Goal: Transaction & Acquisition: Book appointment/travel/reservation

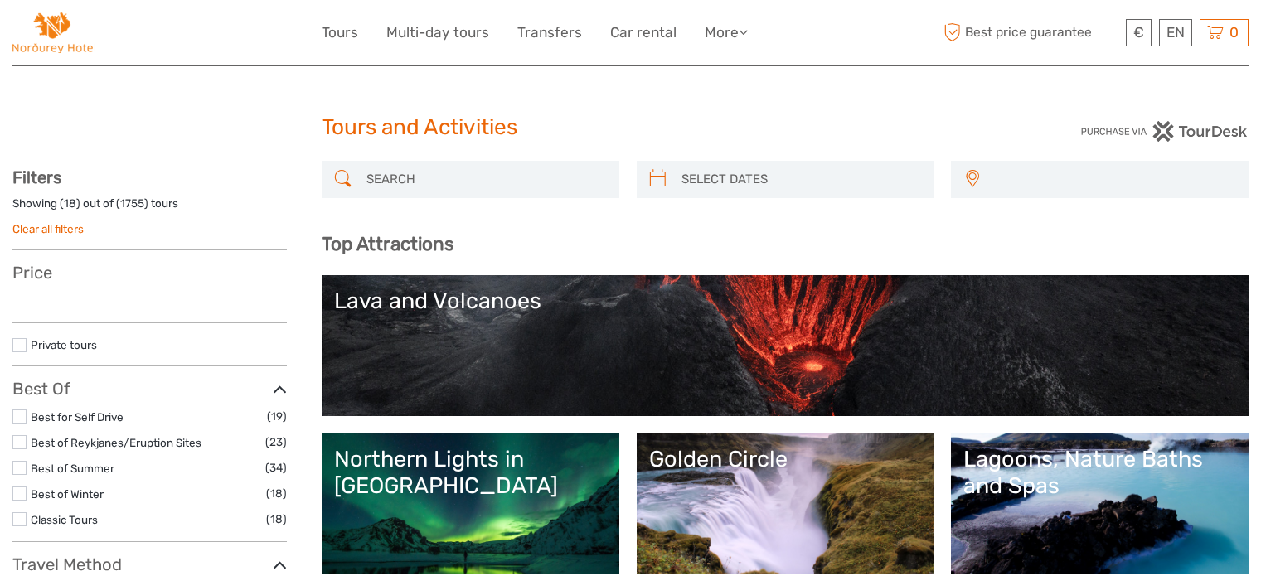
select select
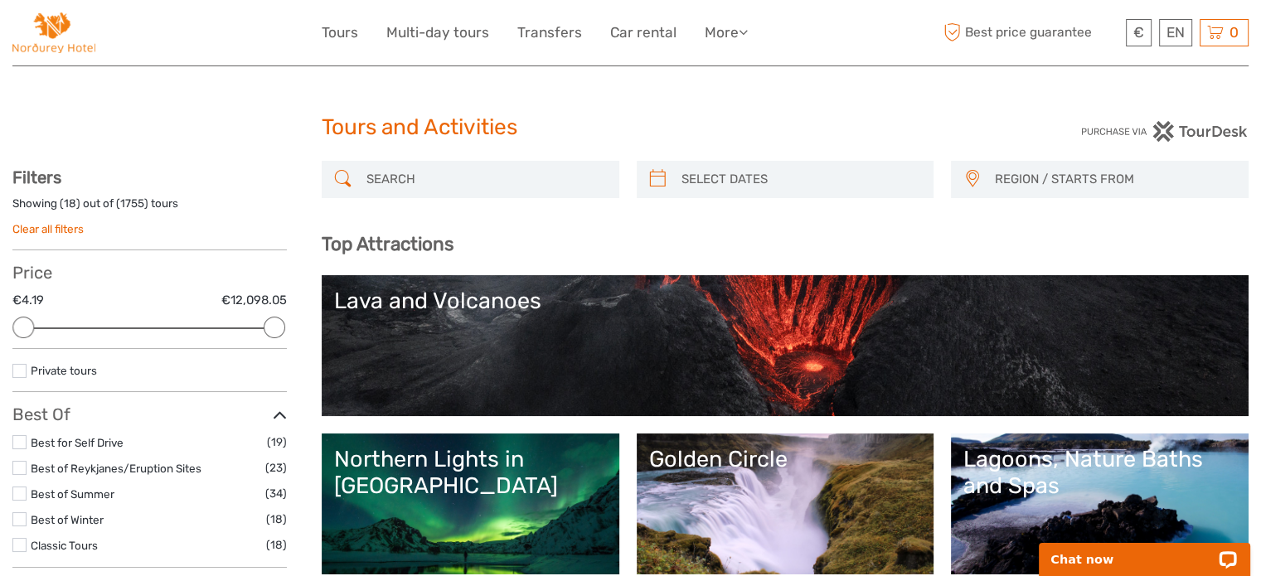
click at [1217, 130] on img at bounding box center [1164, 131] width 168 height 21
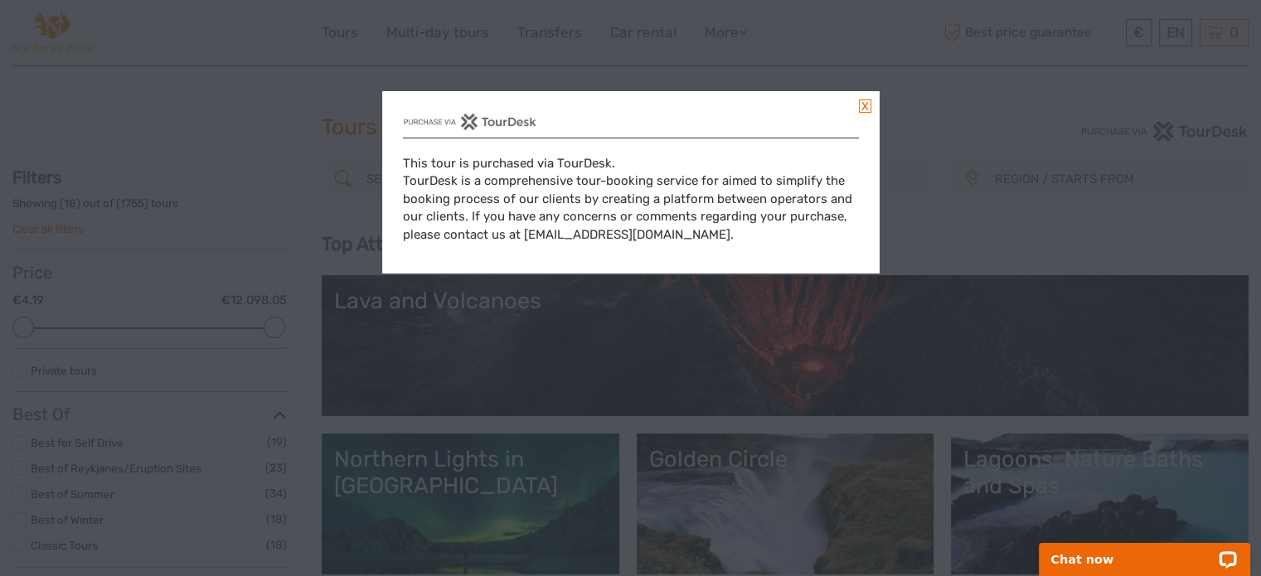
click at [864, 105] on link at bounding box center [865, 105] width 12 height 13
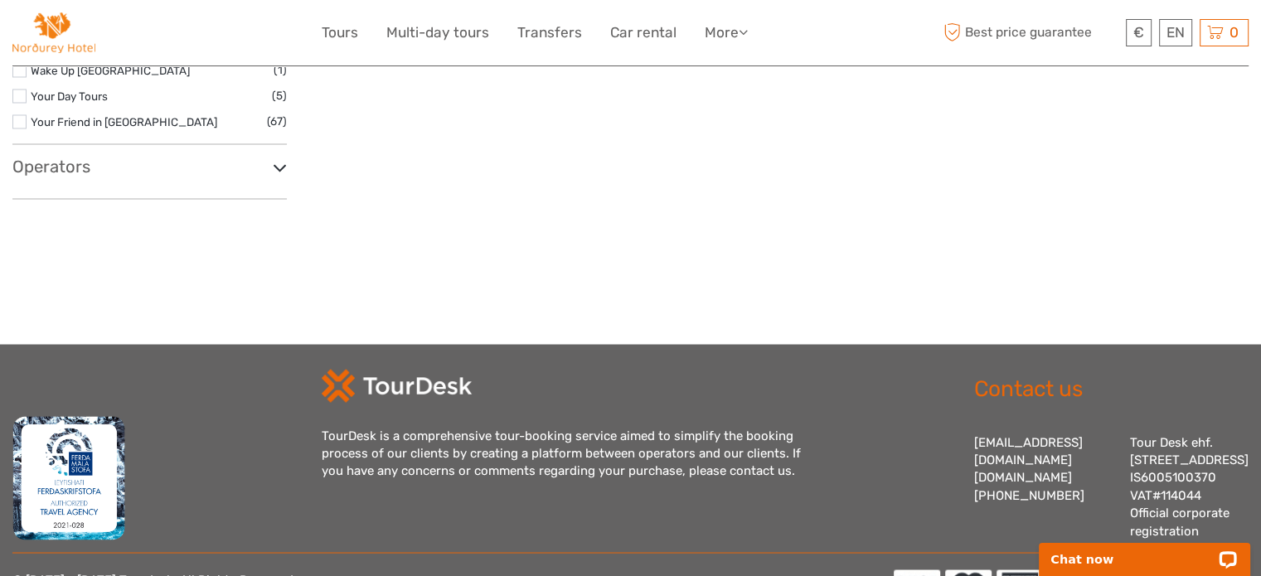
scroll to position [3057, 0]
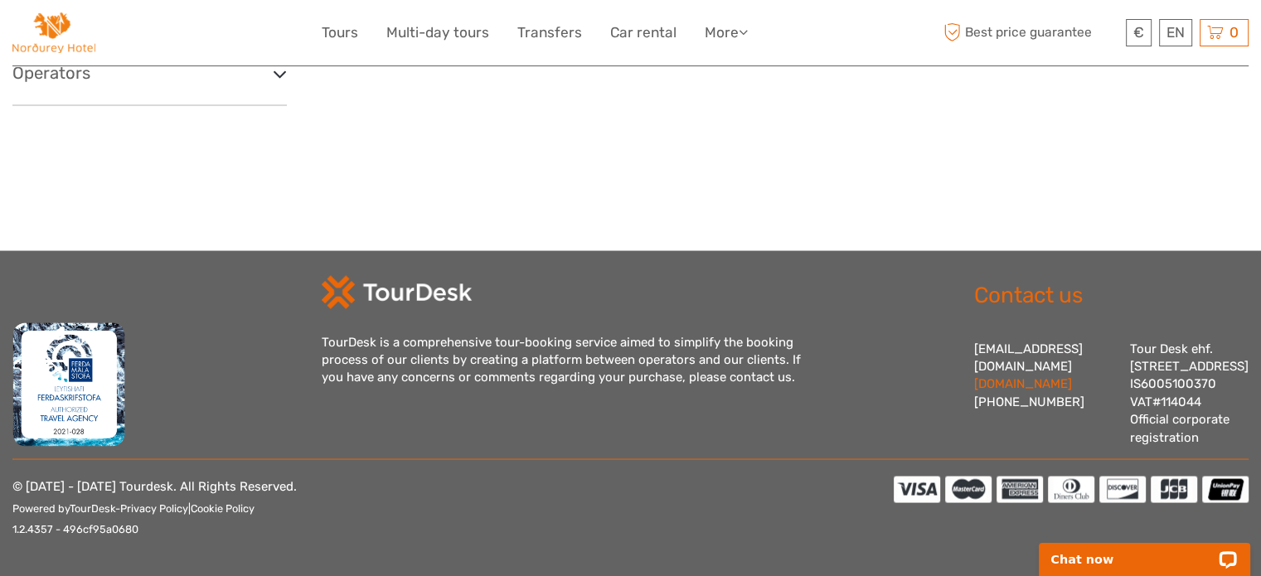
click at [1035, 375] on link "[DOMAIN_NAME]" at bounding box center [1023, 382] width 98 height 15
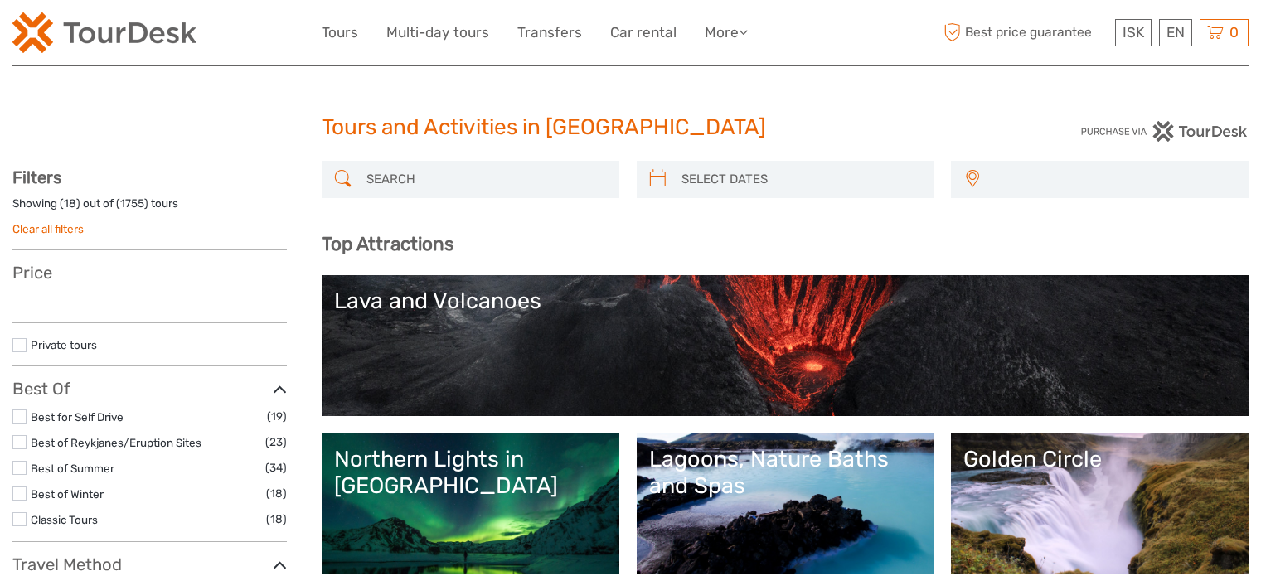
select select
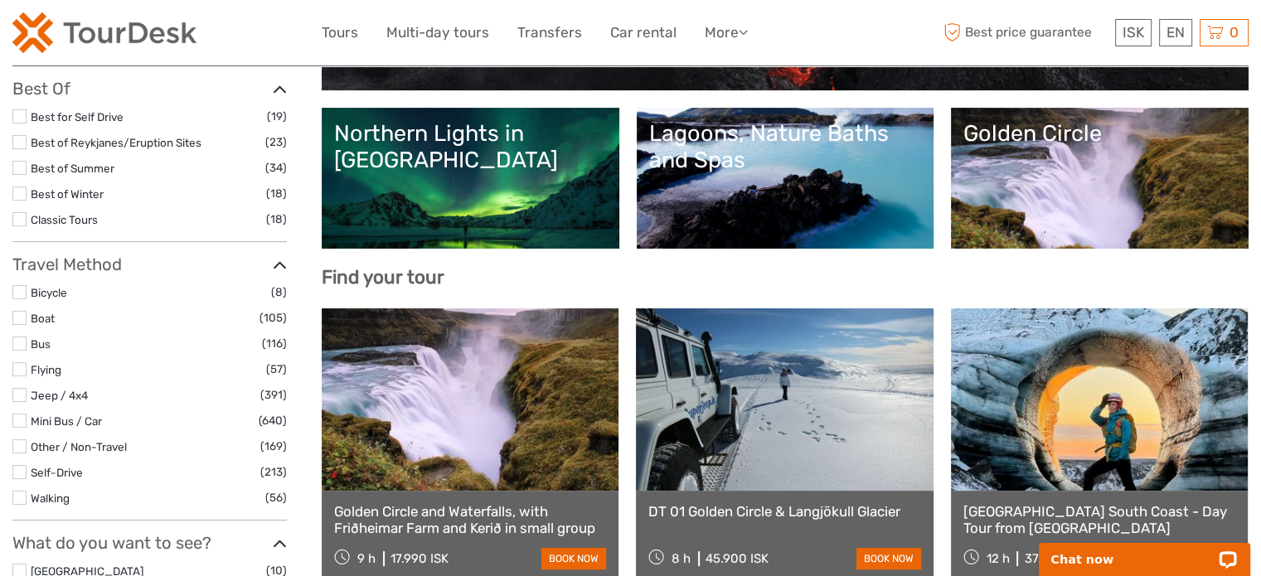
scroll to position [332, 0]
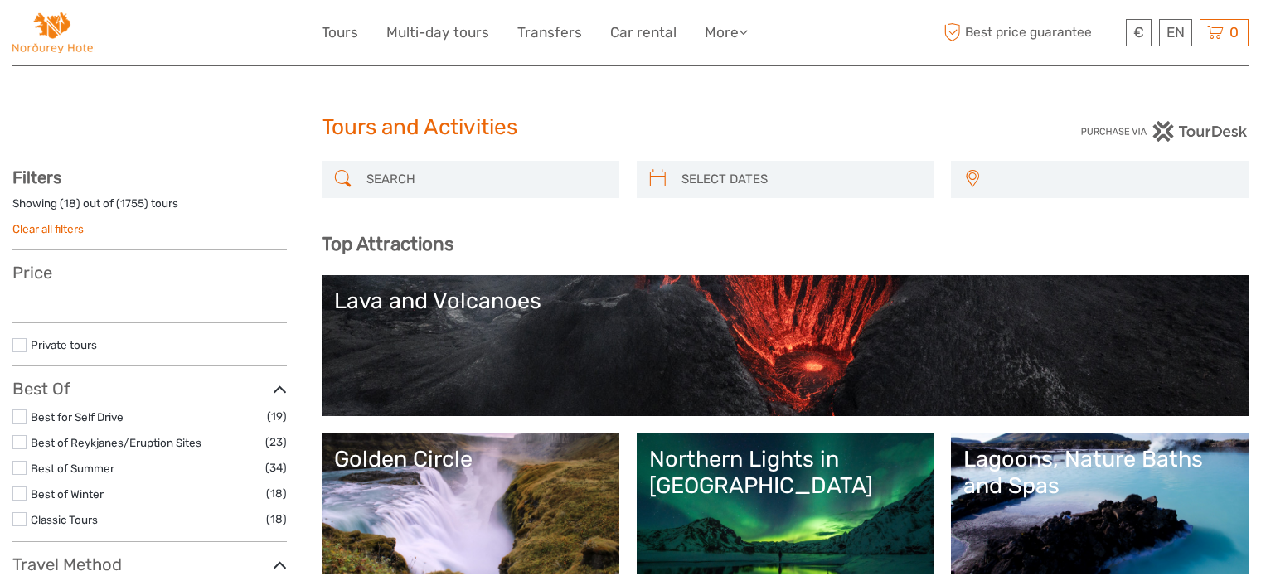
select select
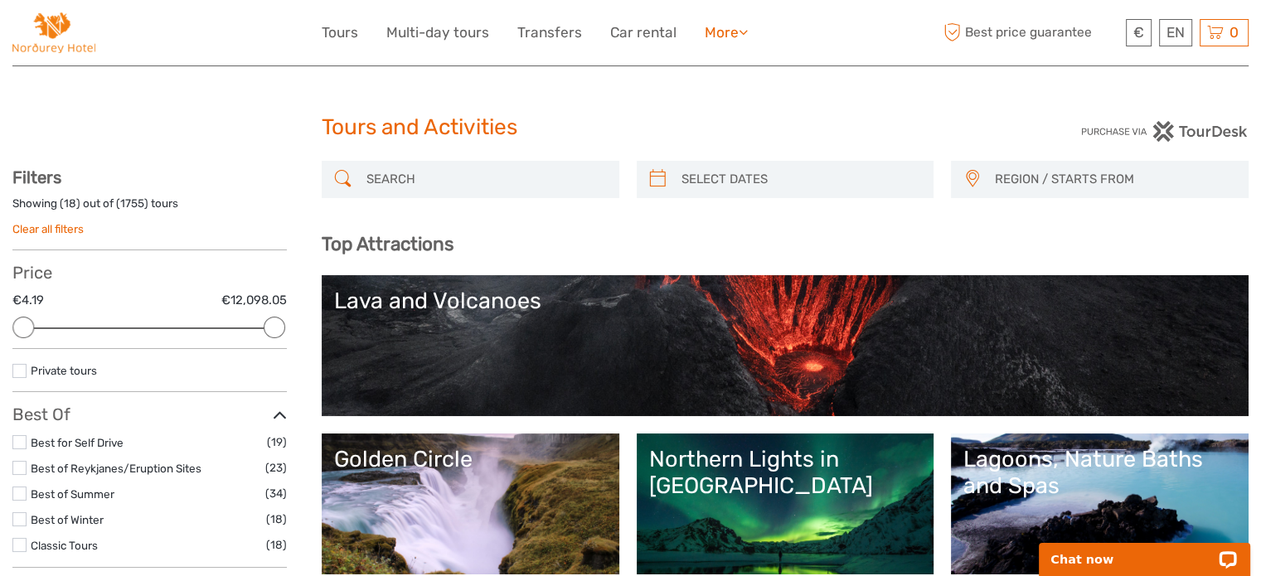
click at [719, 27] on link "More" at bounding box center [725, 33] width 43 height 24
click at [712, 134] on link "Back to Hotel" at bounding box center [696, 140] width 99 height 32
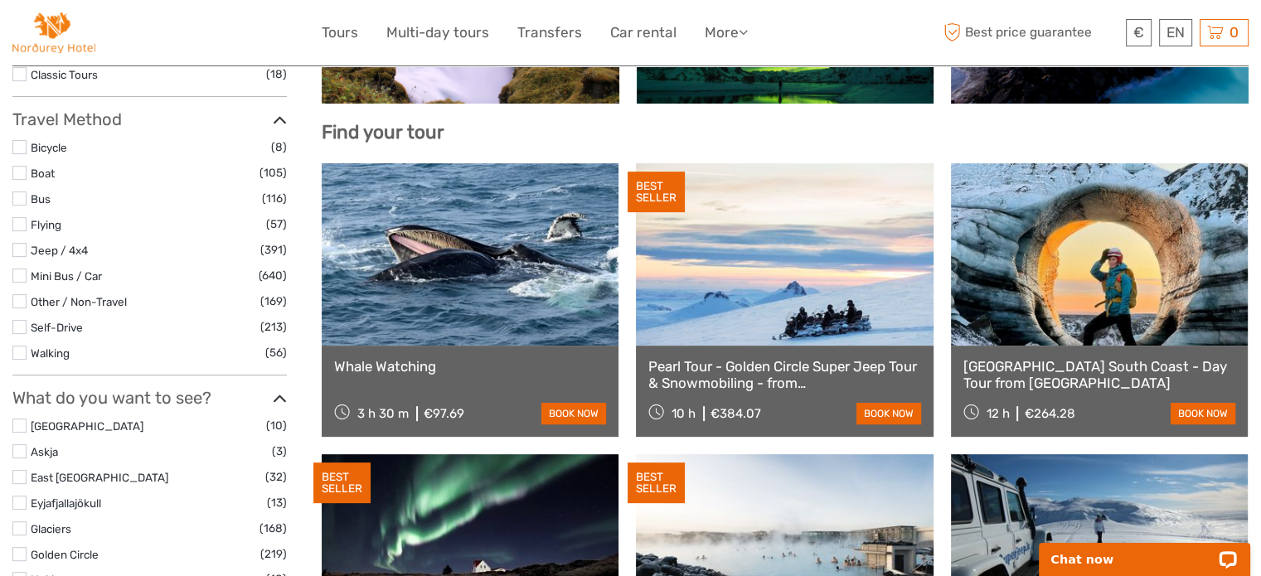
scroll to position [497, 0]
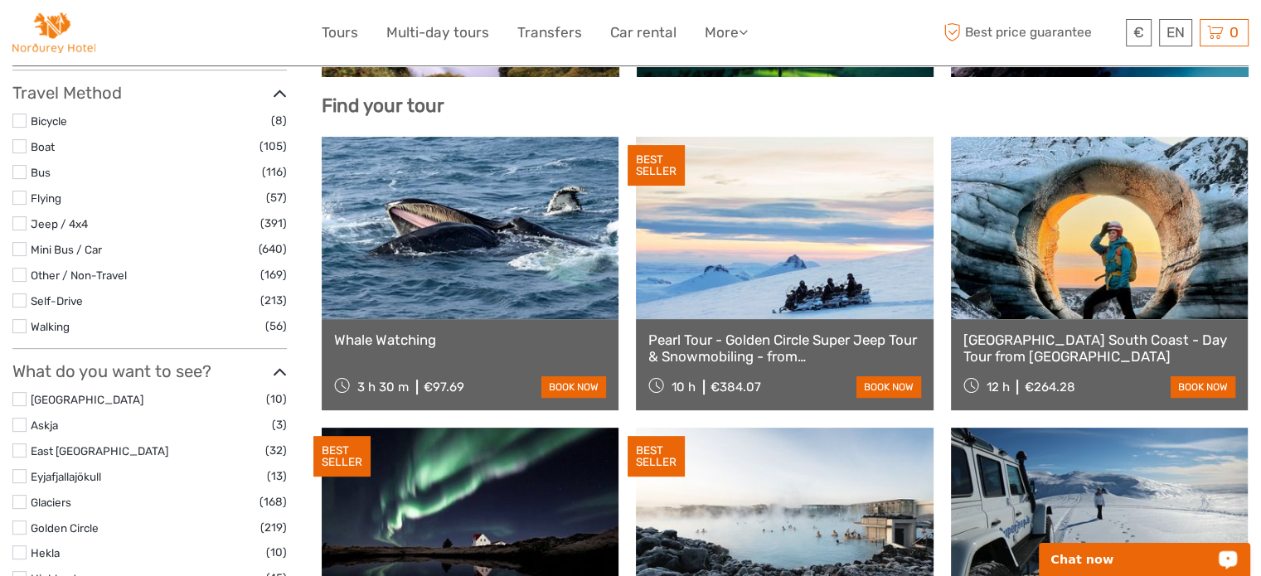
click at [1092, 563] on p "Chat now" at bounding box center [1133, 559] width 164 height 13
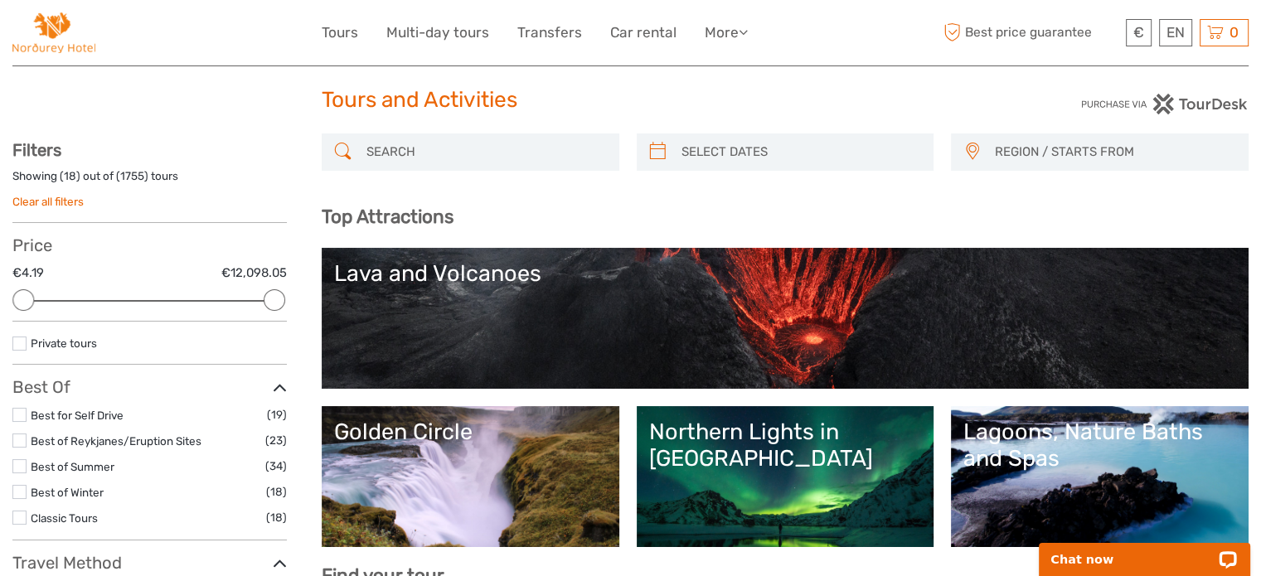
scroll to position [0, 0]
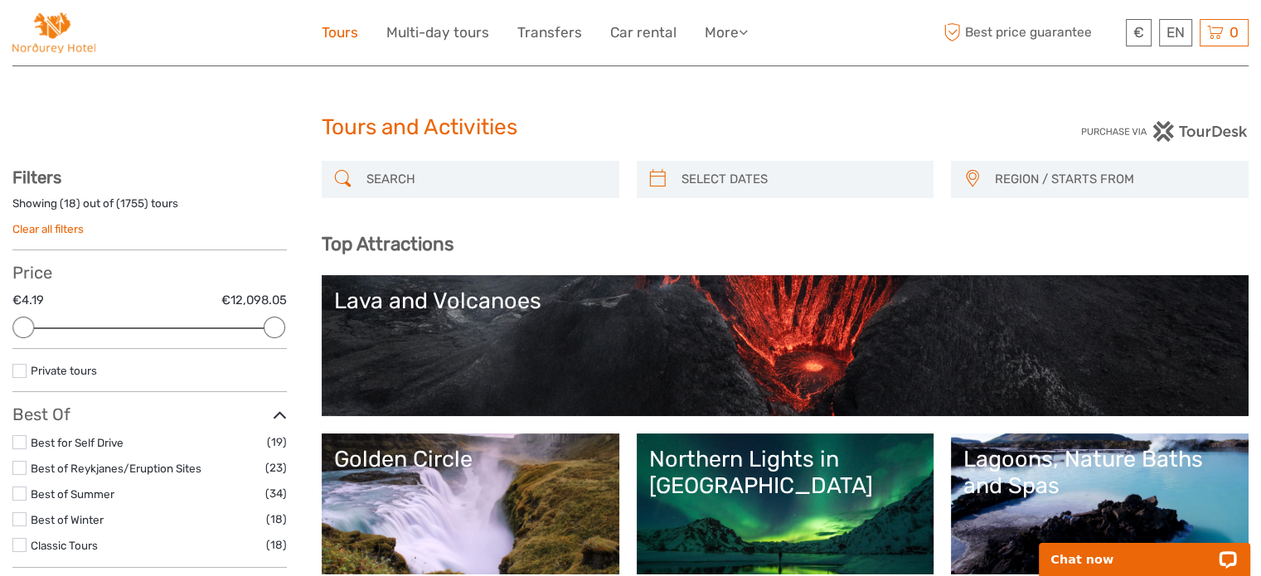
click at [348, 29] on link "Tours" at bounding box center [340, 33] width 36 height 24
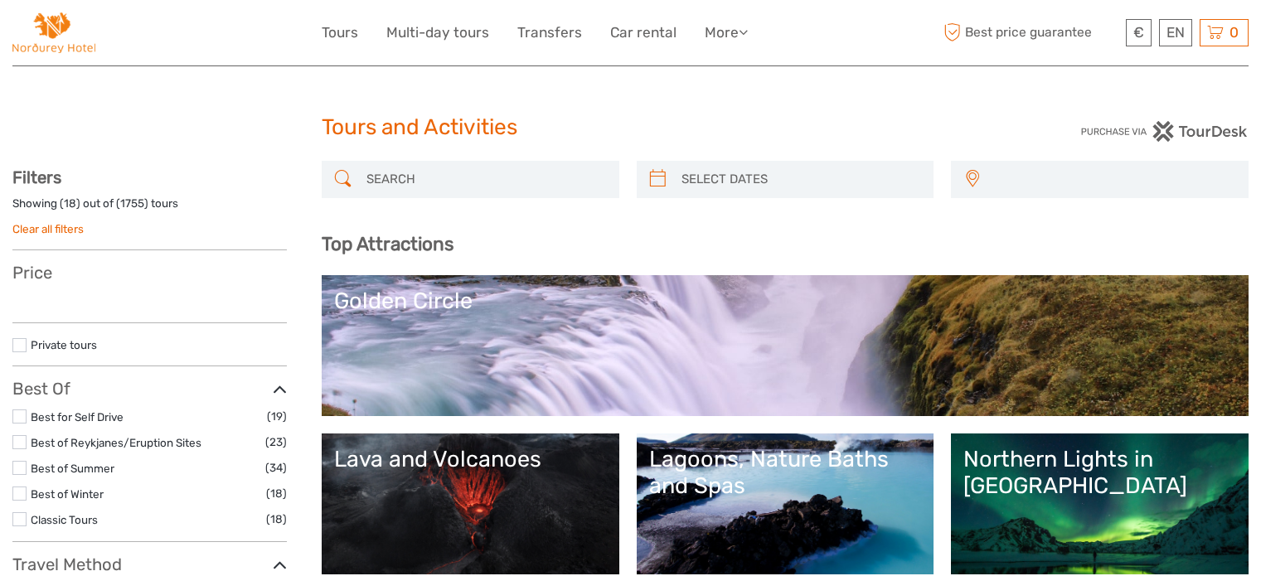
select select
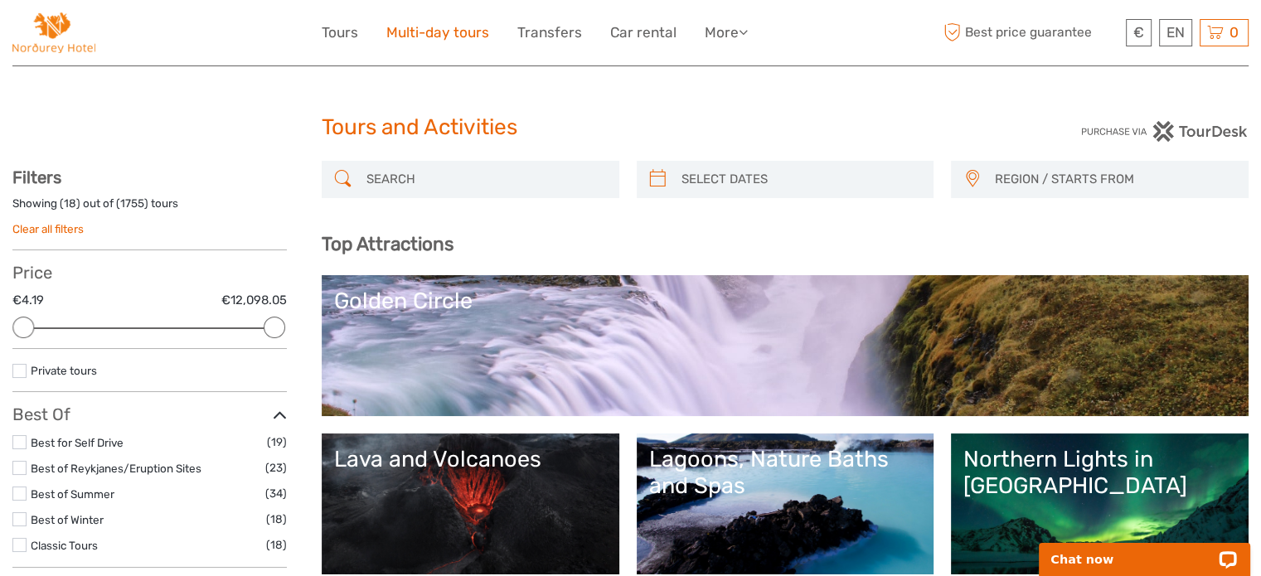
click at [444, 30] on link "Multi-day tours" at bounding box center [437, 33] width 103 height 24
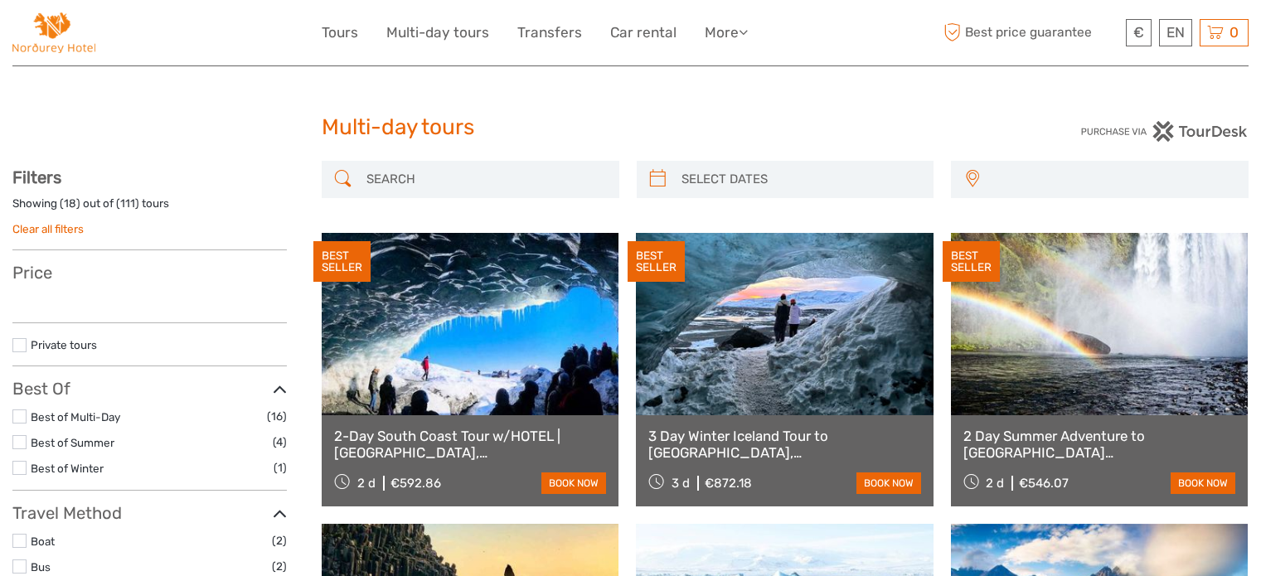
select select
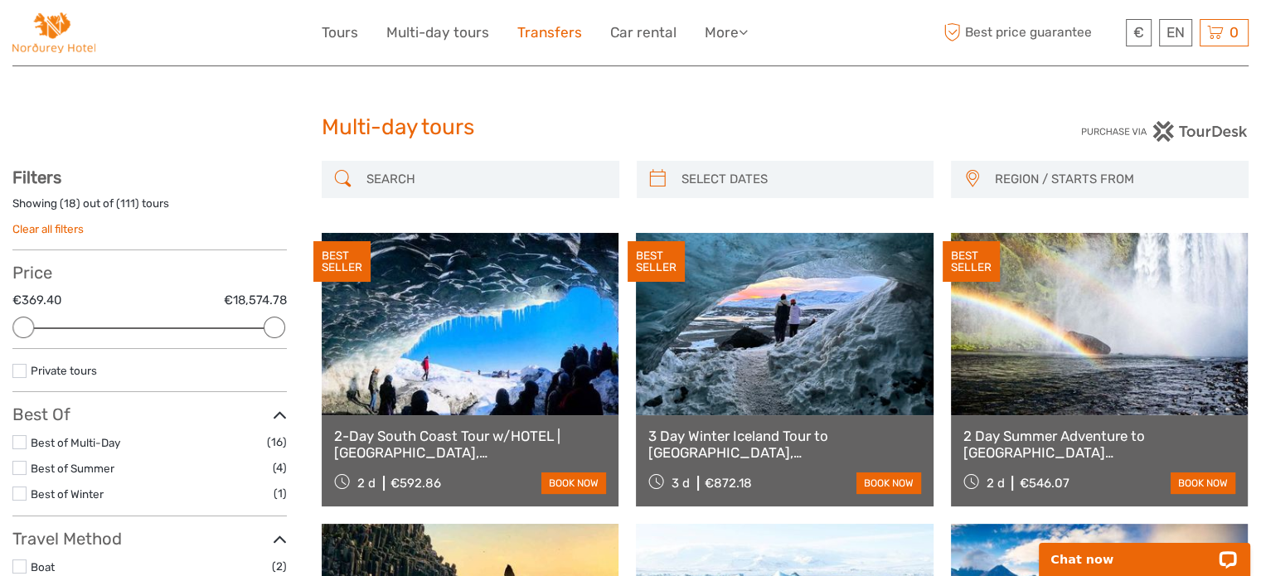
click at [547, 36] on link "Transfers" at bounding box center [549, 33] width 65 height 24
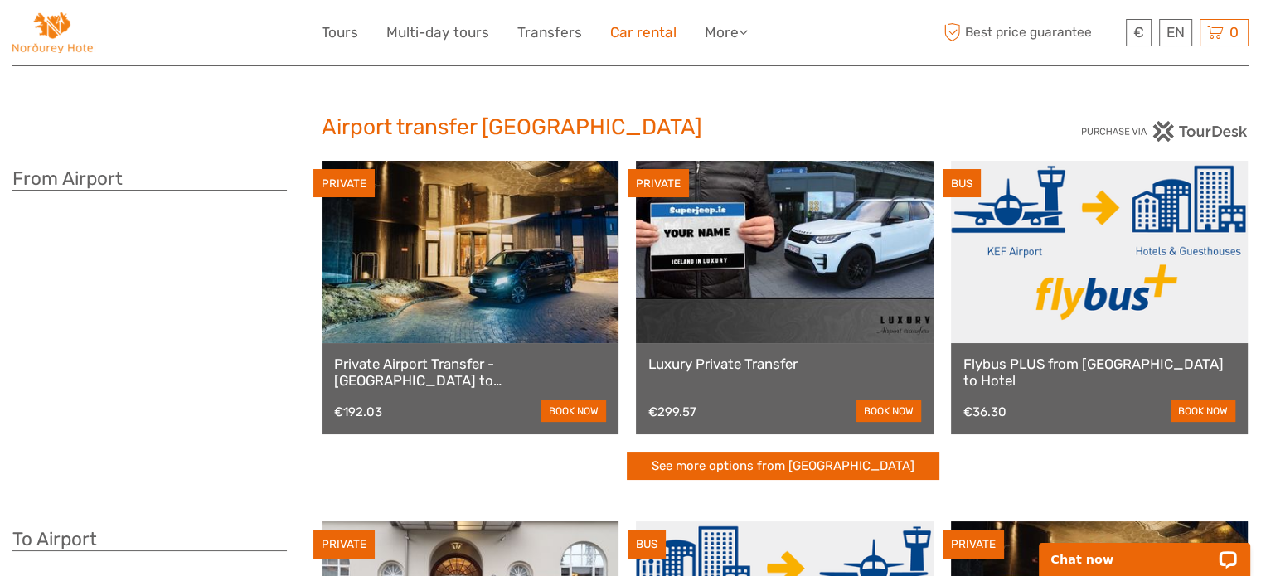
click at [626, 31] on link "Car rental" at bounding box center [643, 33] width 66 height 24
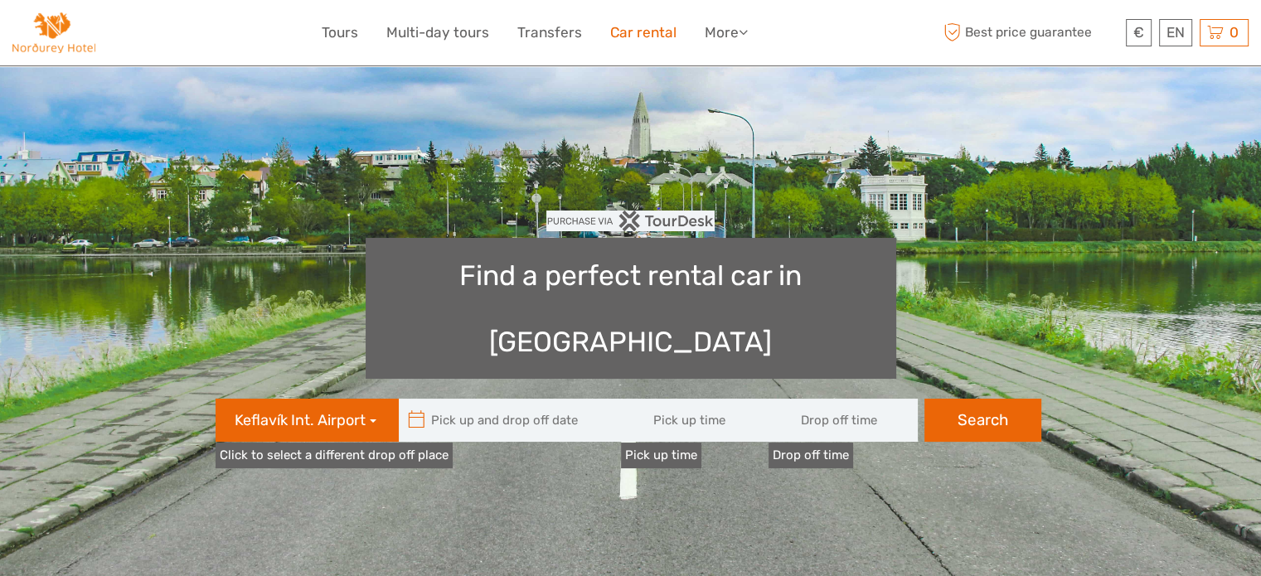
type input "08:00"
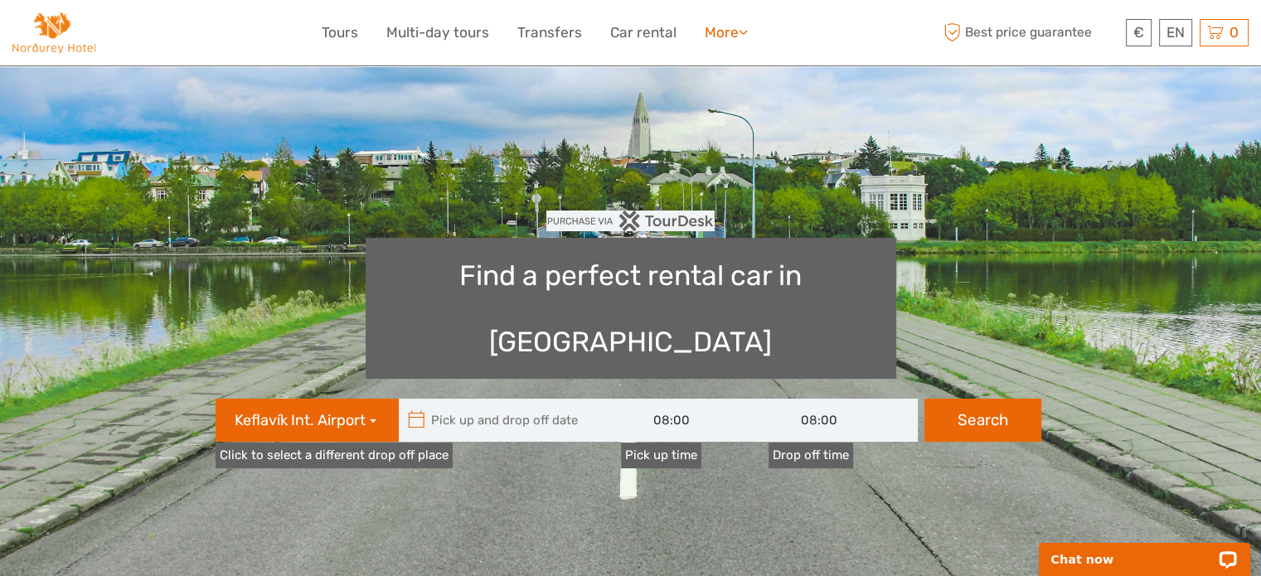
click at [718, 32] on link "More" at bounding box center [725, 33] width 43 height 24
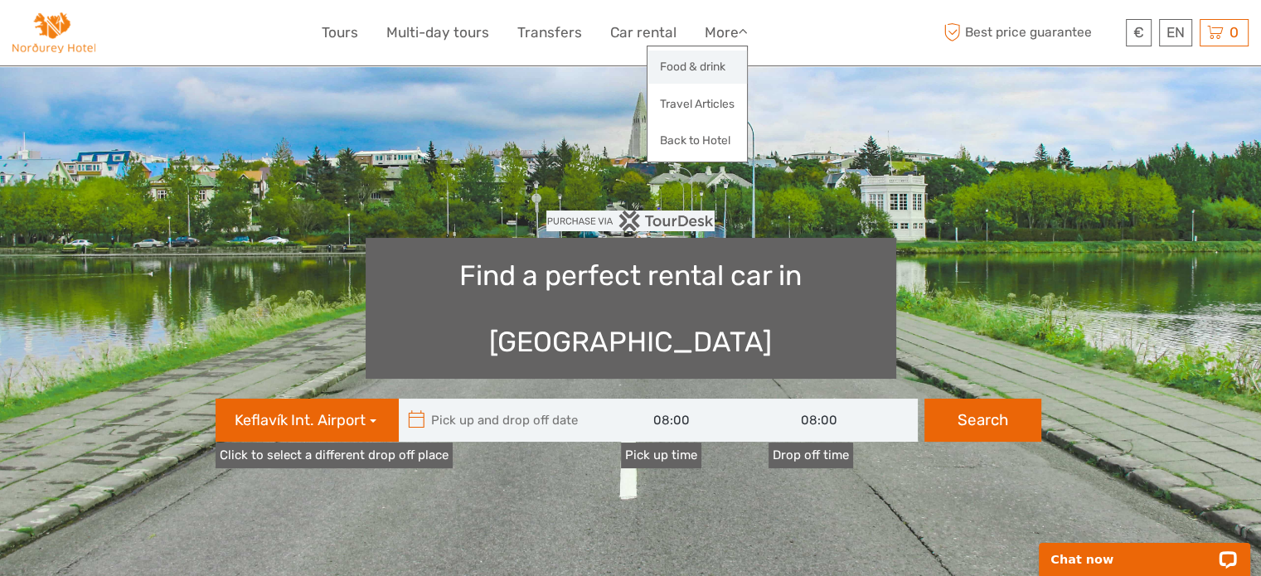
click at [709, 66] on link "Food & drink" at bounding box center [696, 67] width 99 height 32
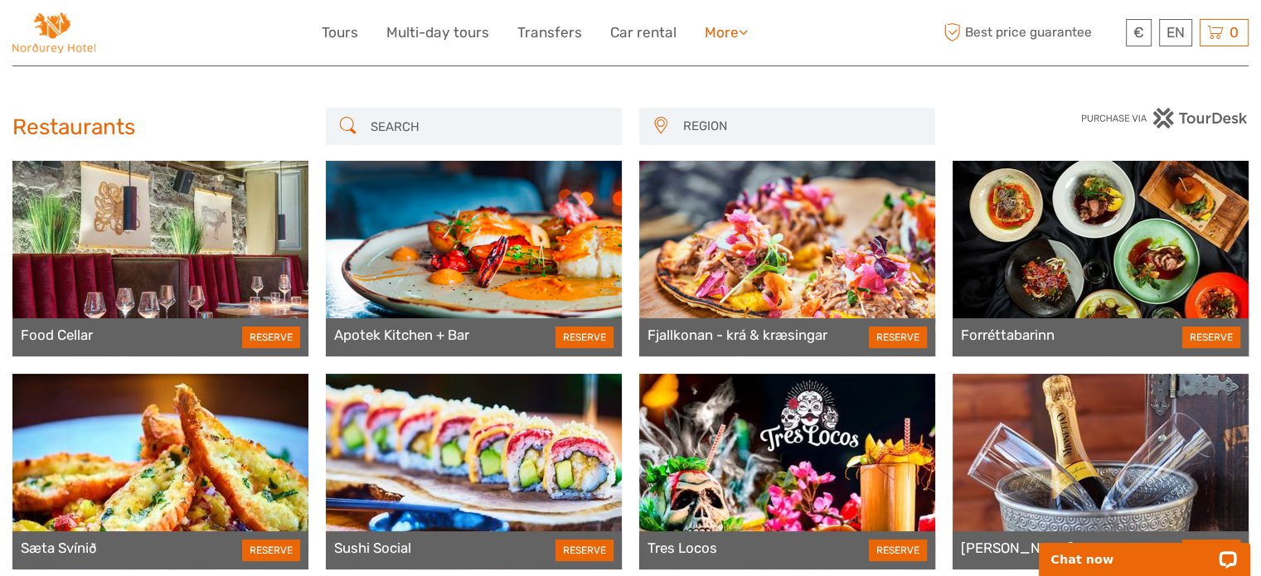
click at [724, 31] on link "More" at bounding box center [725, 33] width 43 height 24
click at [729, 99] on link "Travel Articles" at bounding box center [696, 104] width 99 height 32
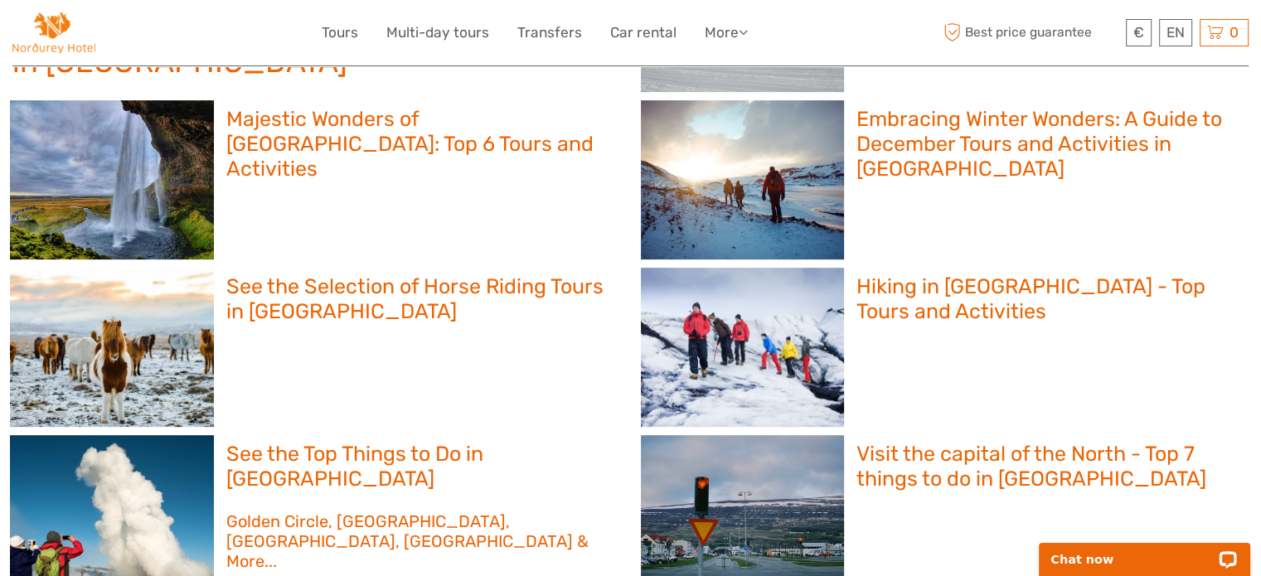
scroll to position [829, 0]
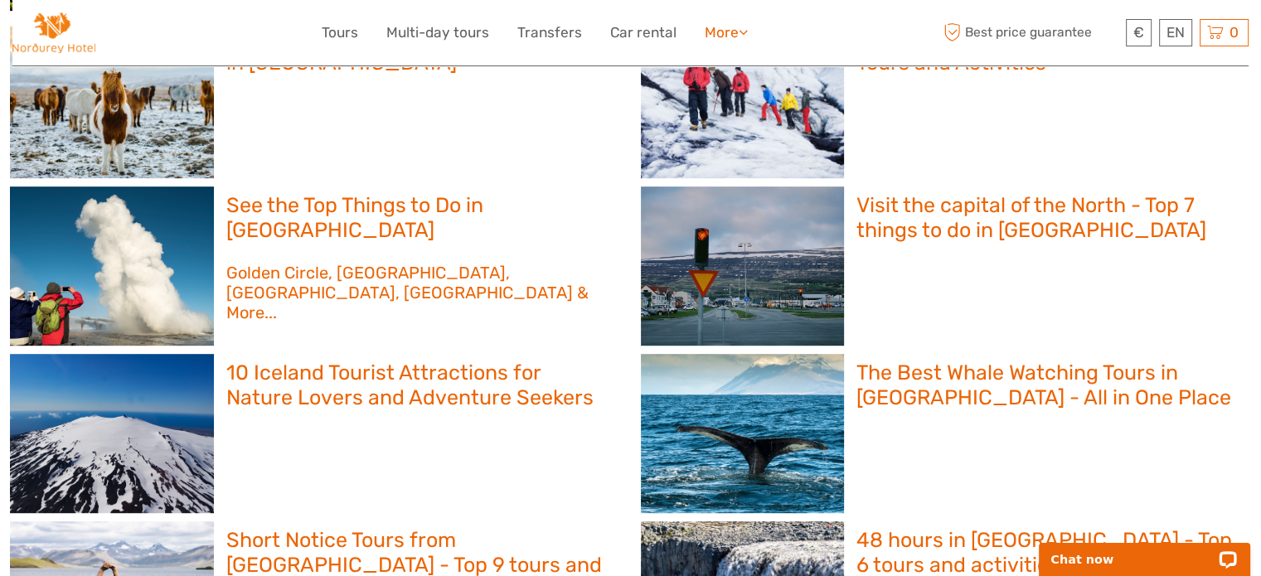
click at [723, 29] on link "More" at bounding box center [725, 33] width 43 height 24
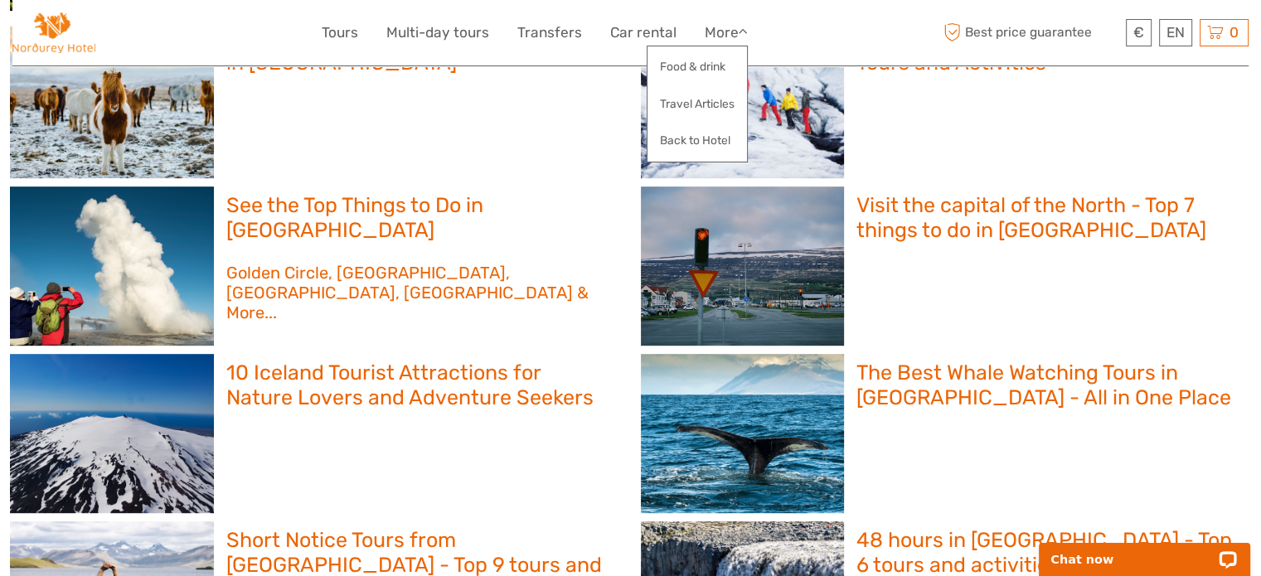
click at [1017, 31] on span "Best price guarantee" at bounding box center [1030, 32] width 182 height 27
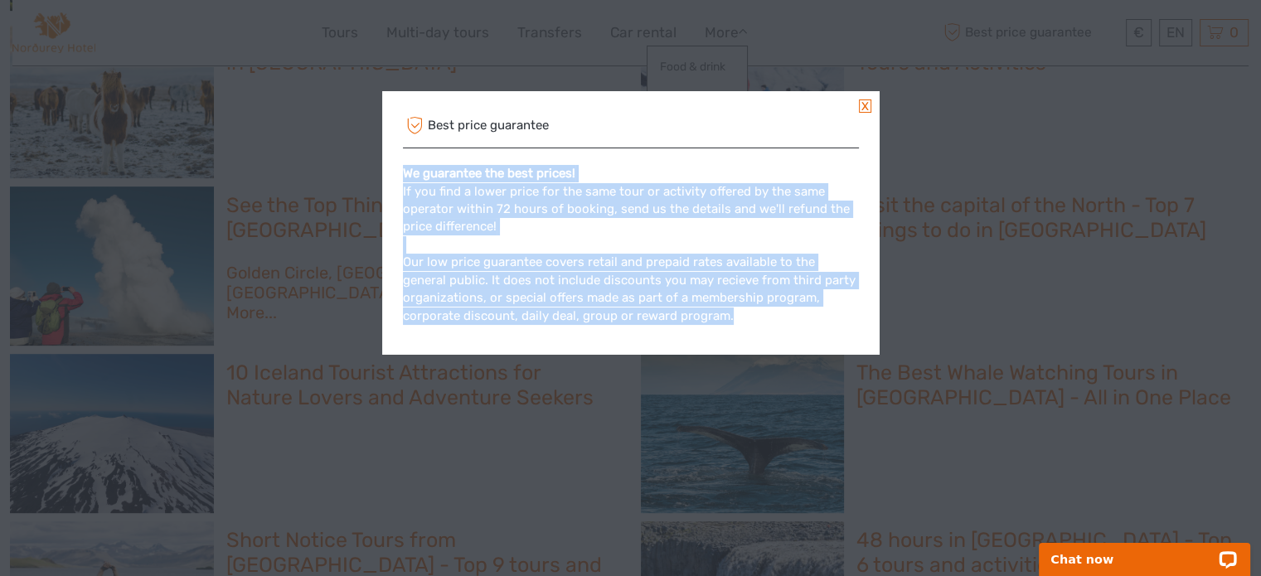
drag, startPoint x: 406, startPoint y: 170, endPoint x: 825, endPoint y: 315, distance: 443.7
click at [825, 315] on div "We guarantee the best prices! If you find a lower price for the same tour or ac…" at bounding box center [631, 244] width 456 height 193
copy div "We guarantee the best prices! If you find a lower price for the same tour or ac…"
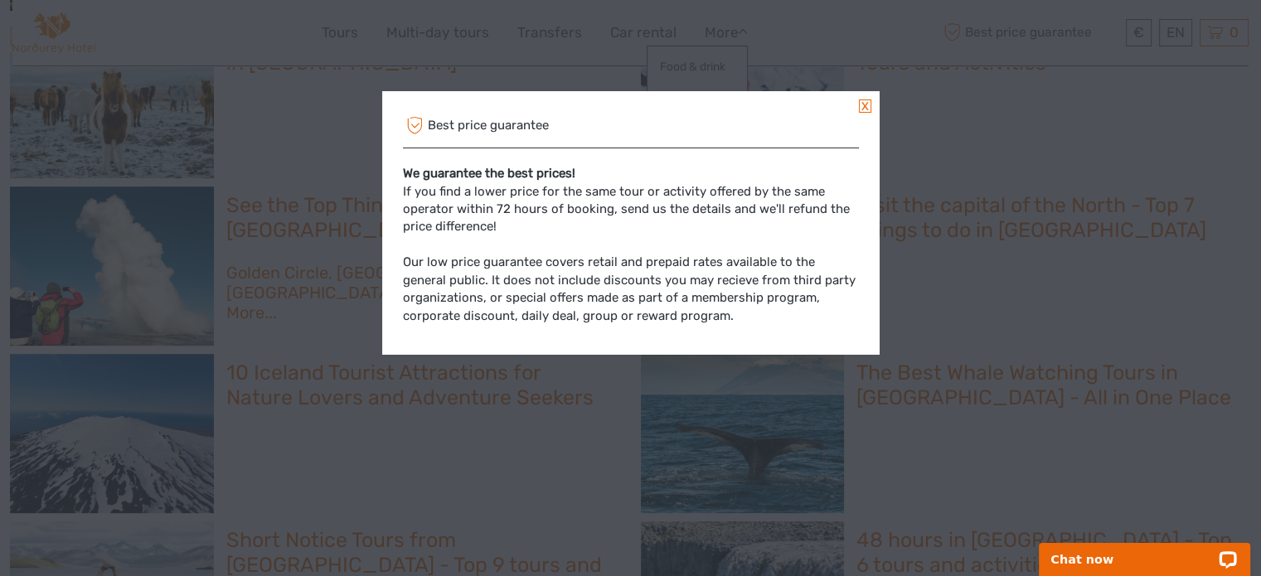
click at [865, 105] on link at bounding box center [865, 105] width 12 height 13
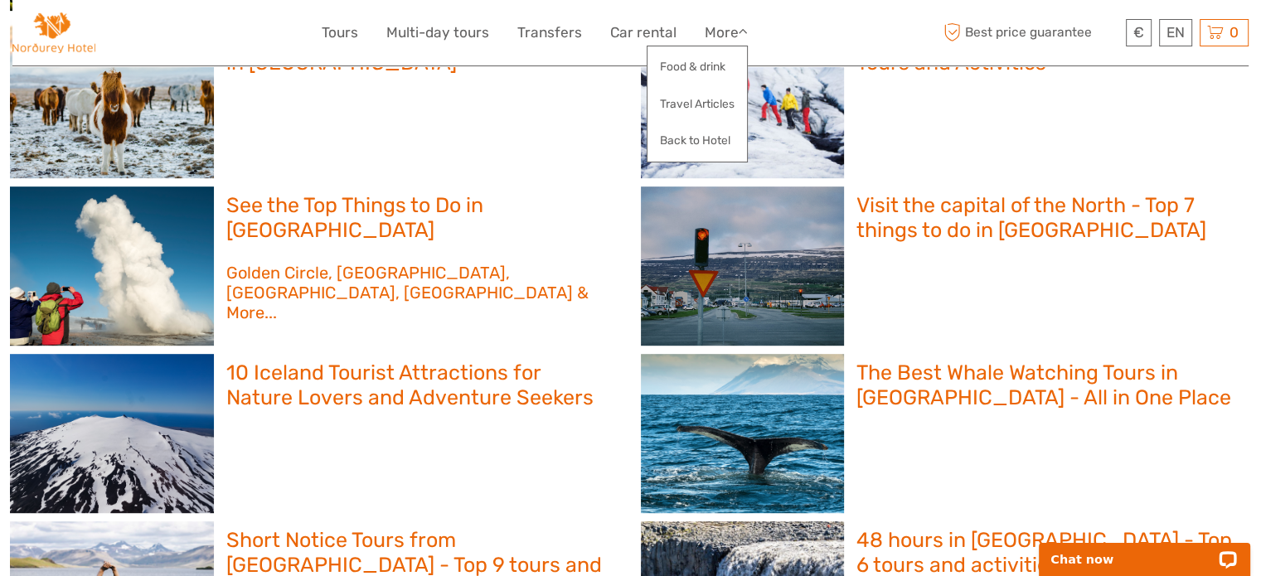
click at [864, 105] on div "Hiking in Iceland - Top Tours and Activities" at bounding box center [946, 98] width 611 height 159
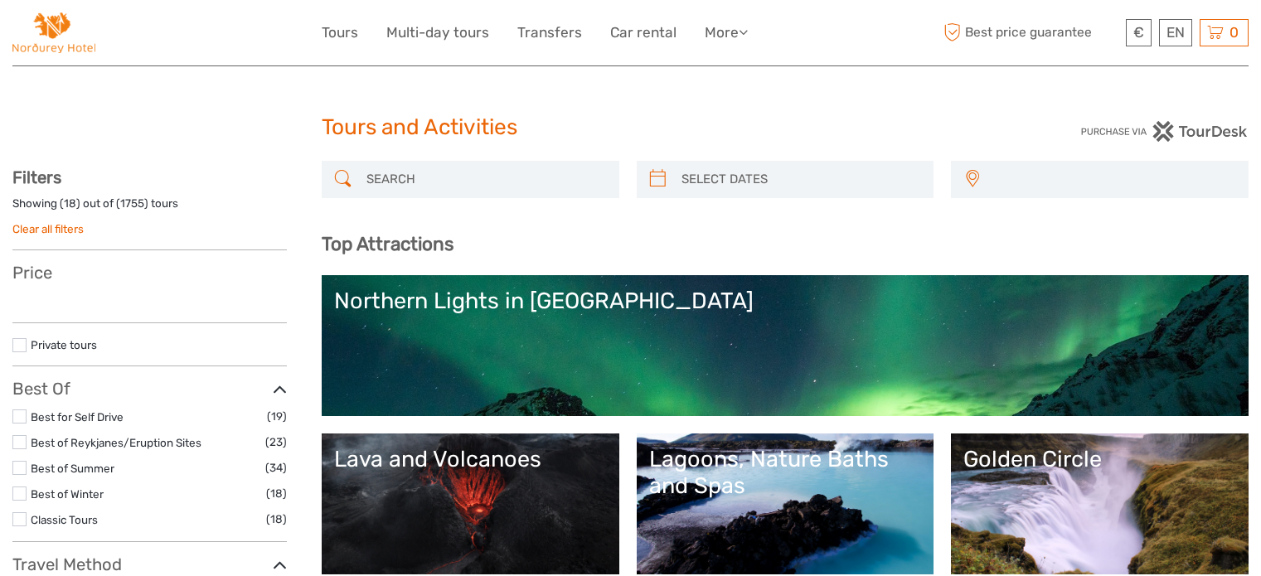
select select
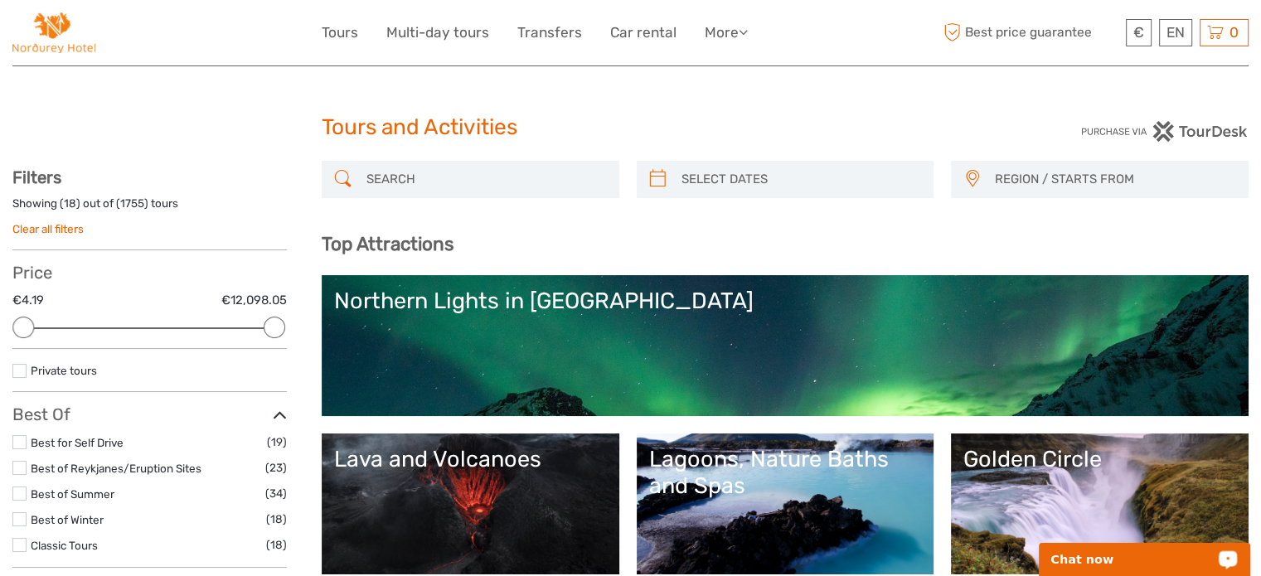
click at [1075, 561] on p "Chat now" at bounding box center [1133, 559] width 164 height 13
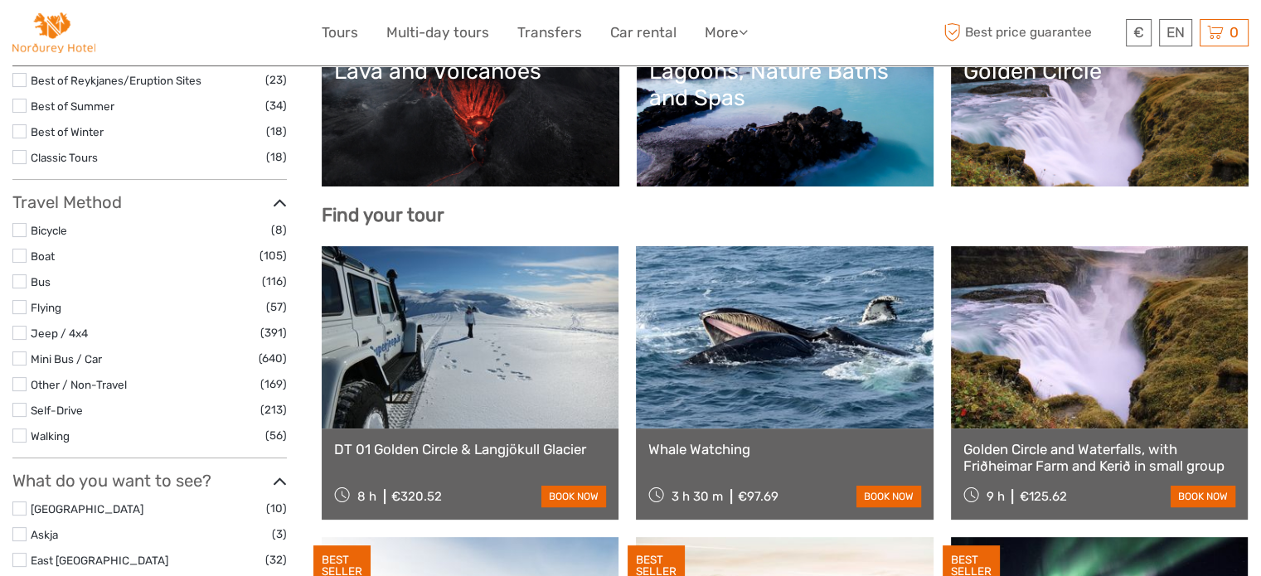
scroll to position [414, 0]
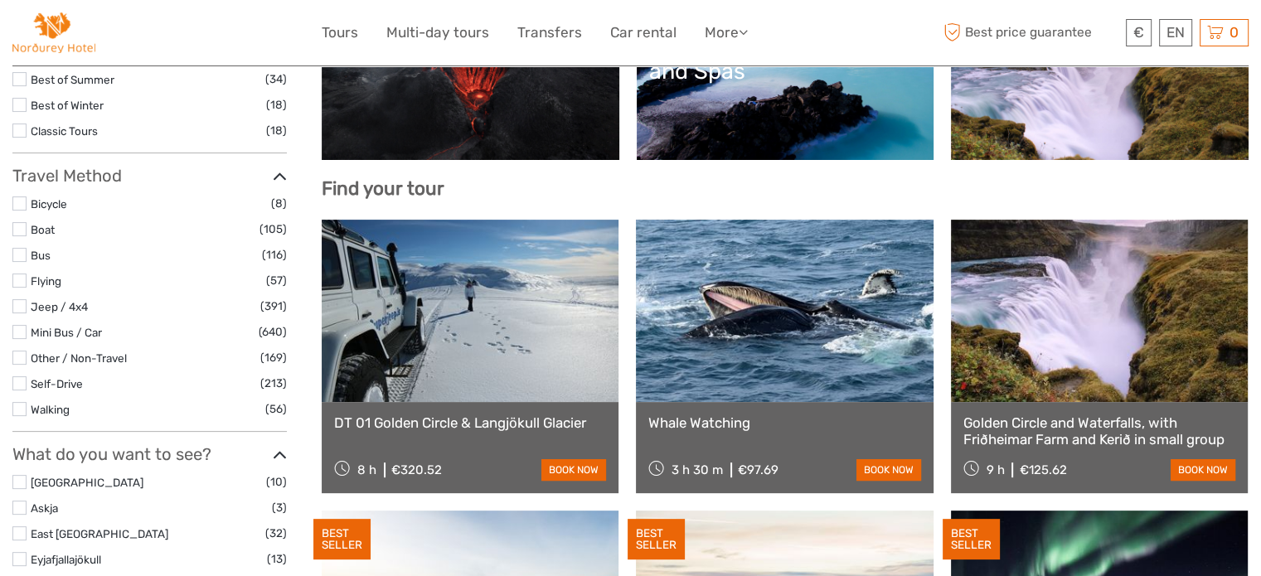
click at [1126, 105] on link "Golden Circle" at bounding box center [1099, 89] width 273 height 116
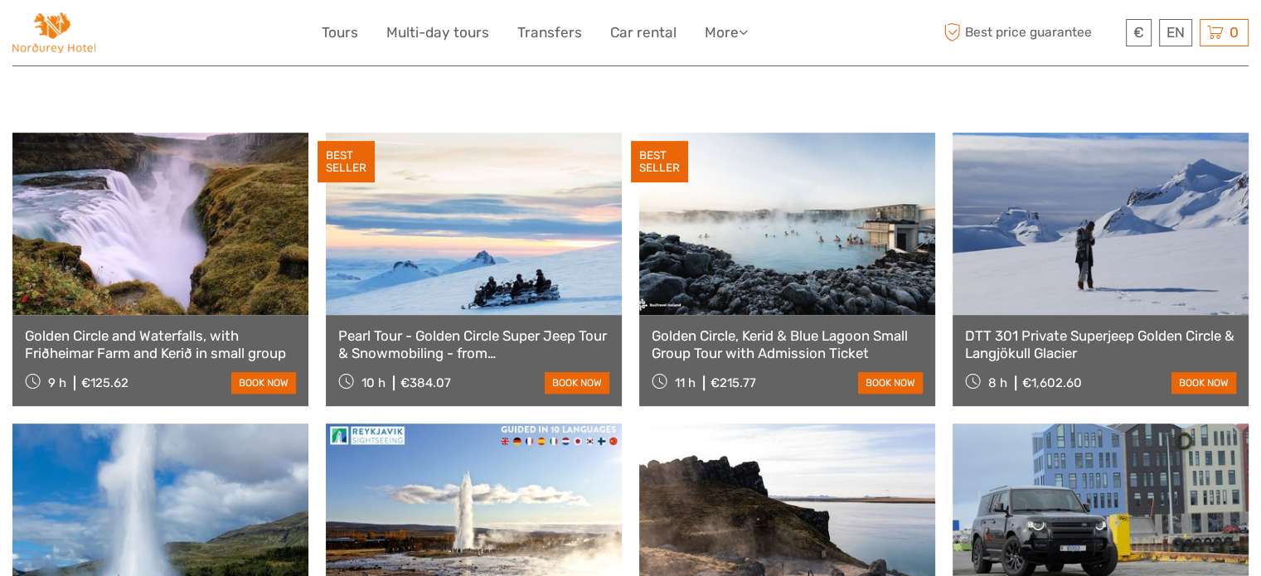
scroll to position [1077, 0]
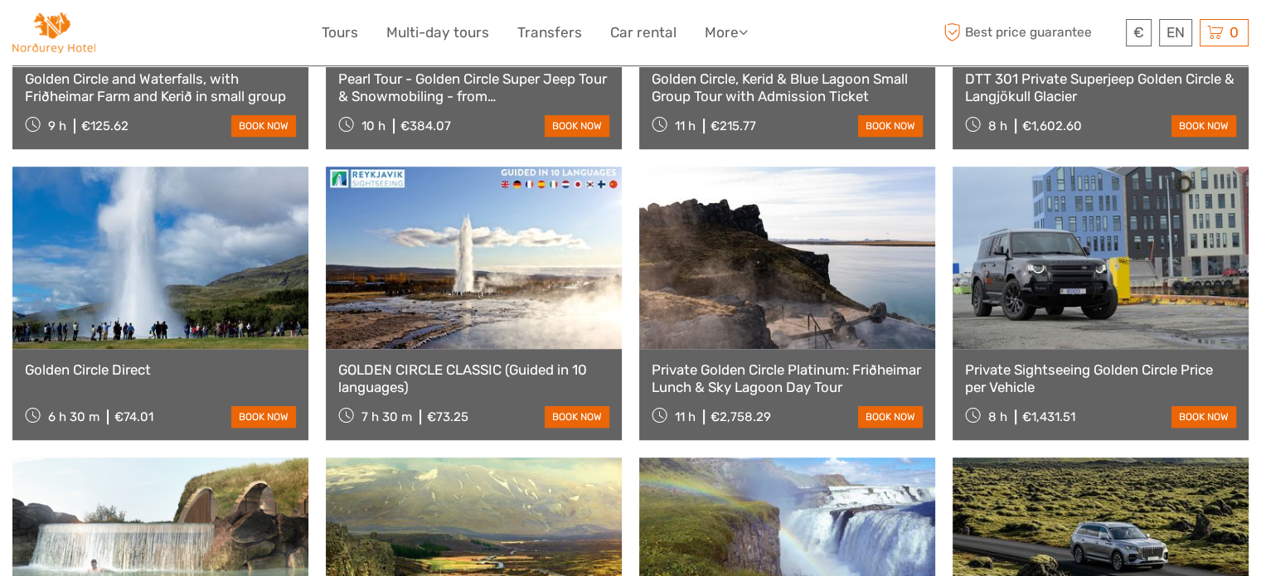
click at [399, 361] on link "GOLDEN CIRCLE CLASSIC (Guided in 10 languages)" at bounding box center [473, 378] width 271 height 34
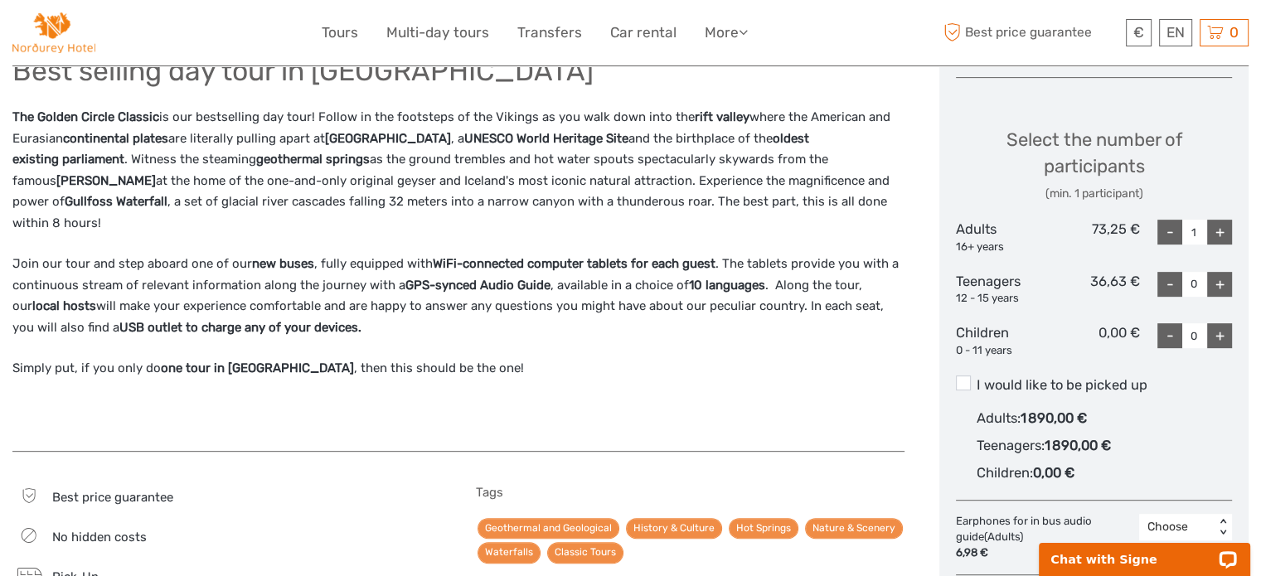
scroll to position [663, 0]
click at [1223, 226] on div "+" at bounding box center [1219, 232] width 25 height 25
type input "2"
click at [961, 379] on span at bounding box center [963, 382] width 15 height 15
click at [976, 379] on input "I would like to be picked up" at bounding box center [976, 379] width 0 height 0
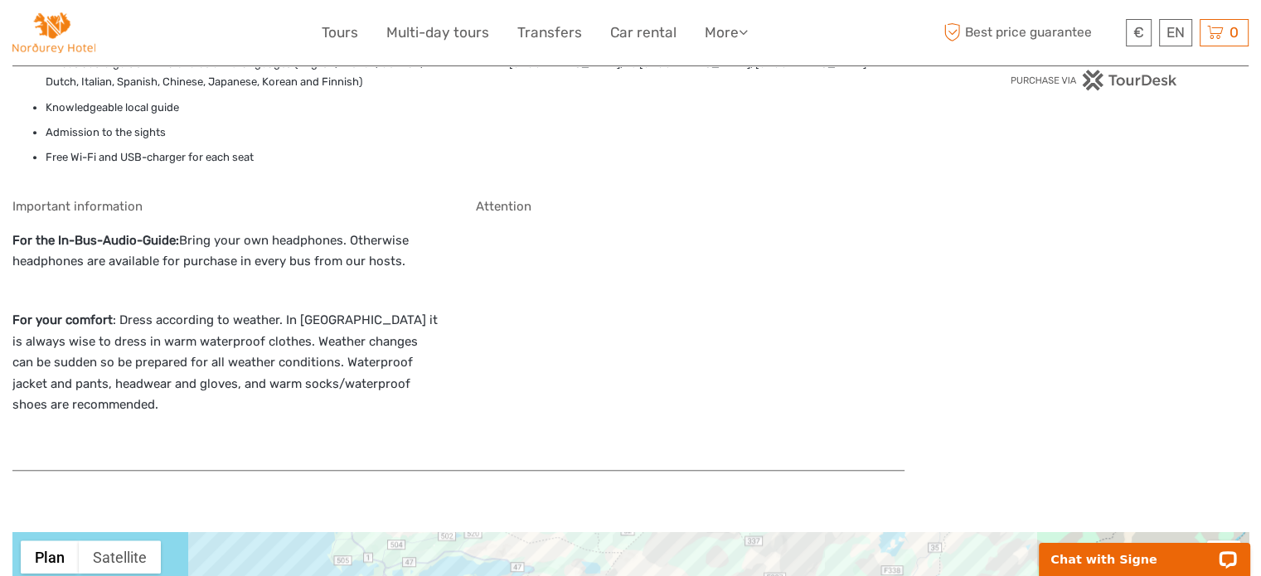
scroll to position [1409, 0]
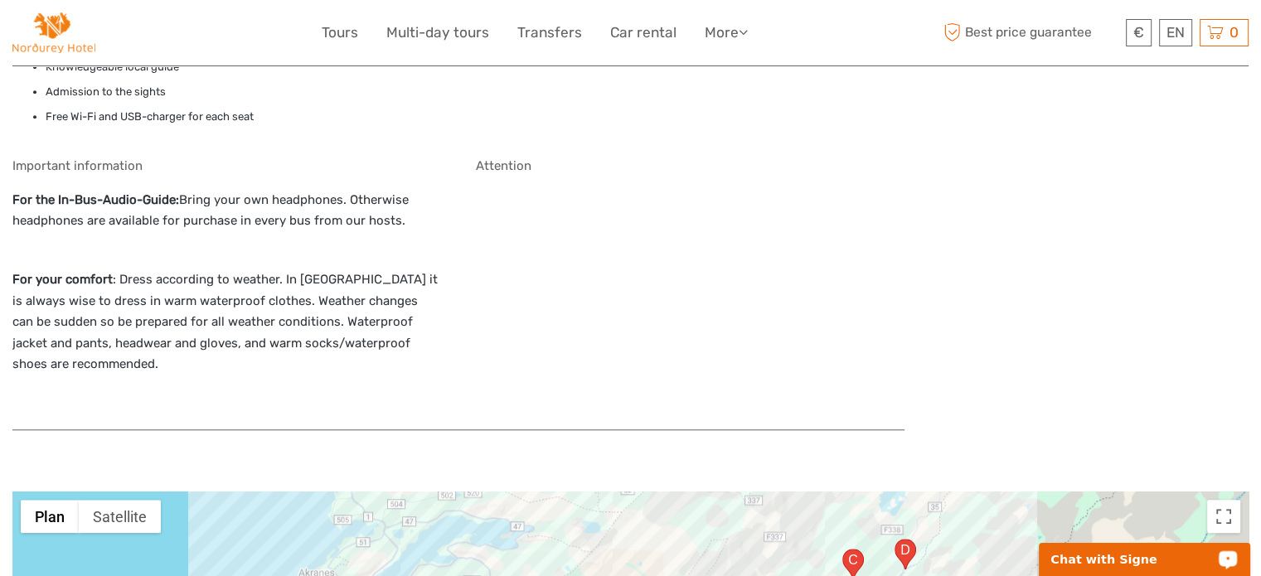
click at [1097, 555] on p "Chat with Signe" at bounding box center [1133, 559] width 164 height 13
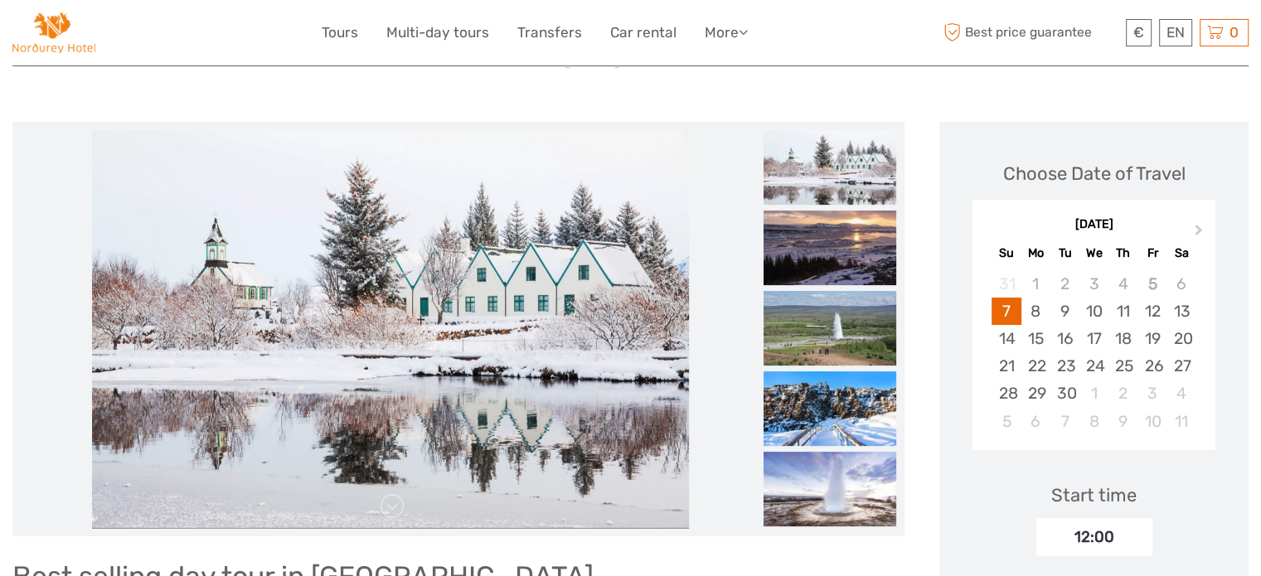
scroll to position [166, 0]
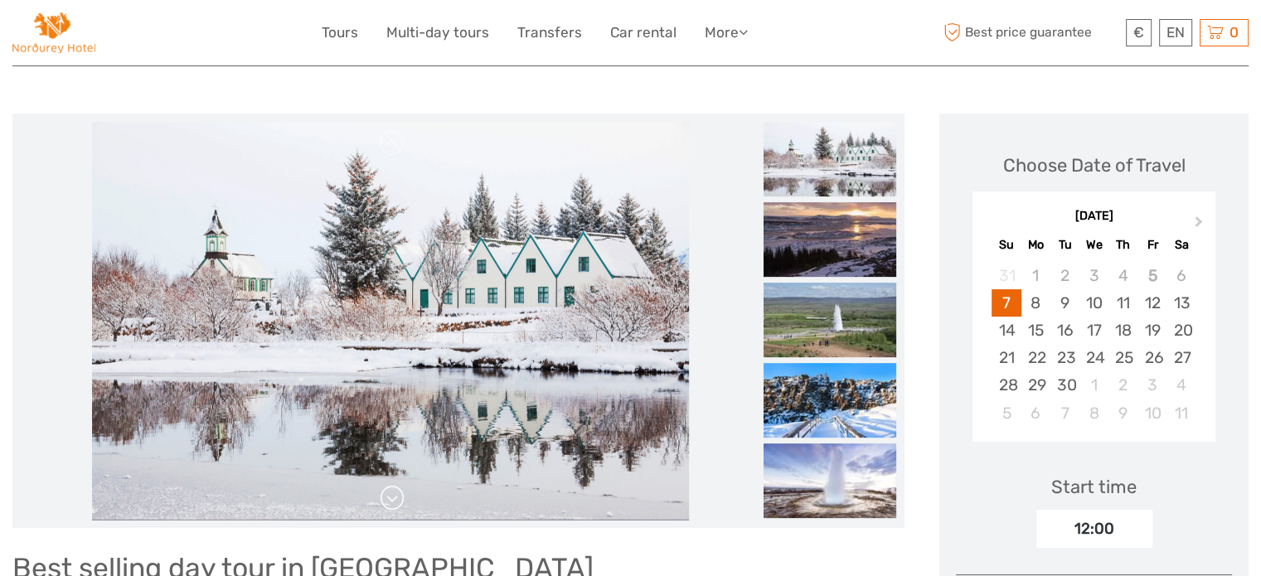
click at [390, 496] on link at bounding box center [392, 498] width 27 height 27
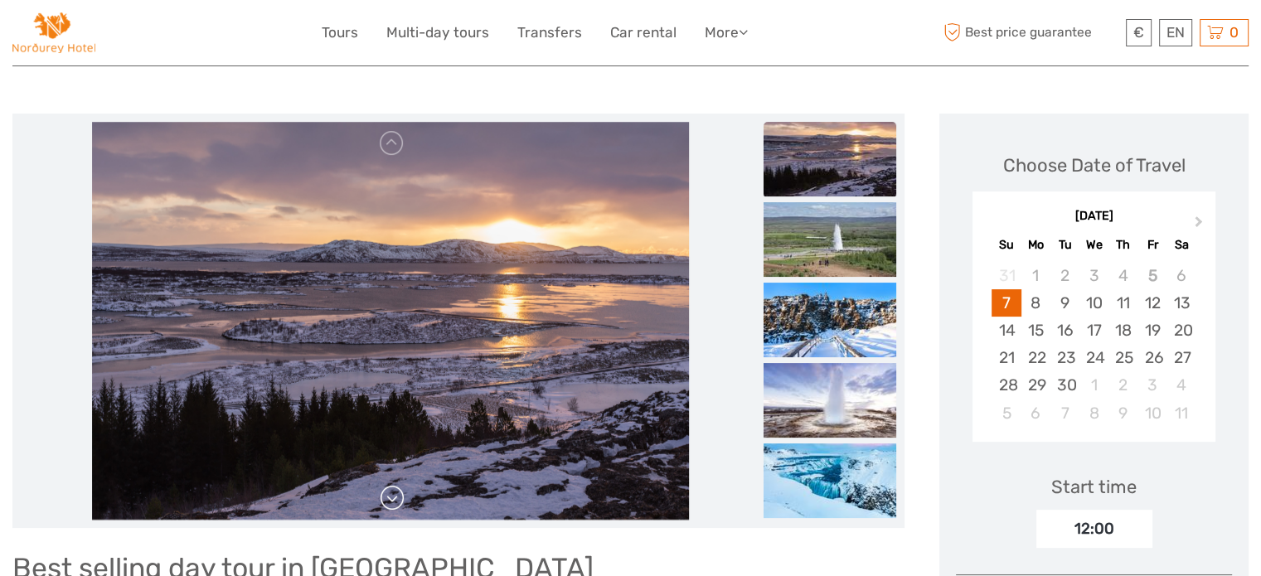
click at [390, 495] on link at bounding box center [392, 498] width 27 height 27
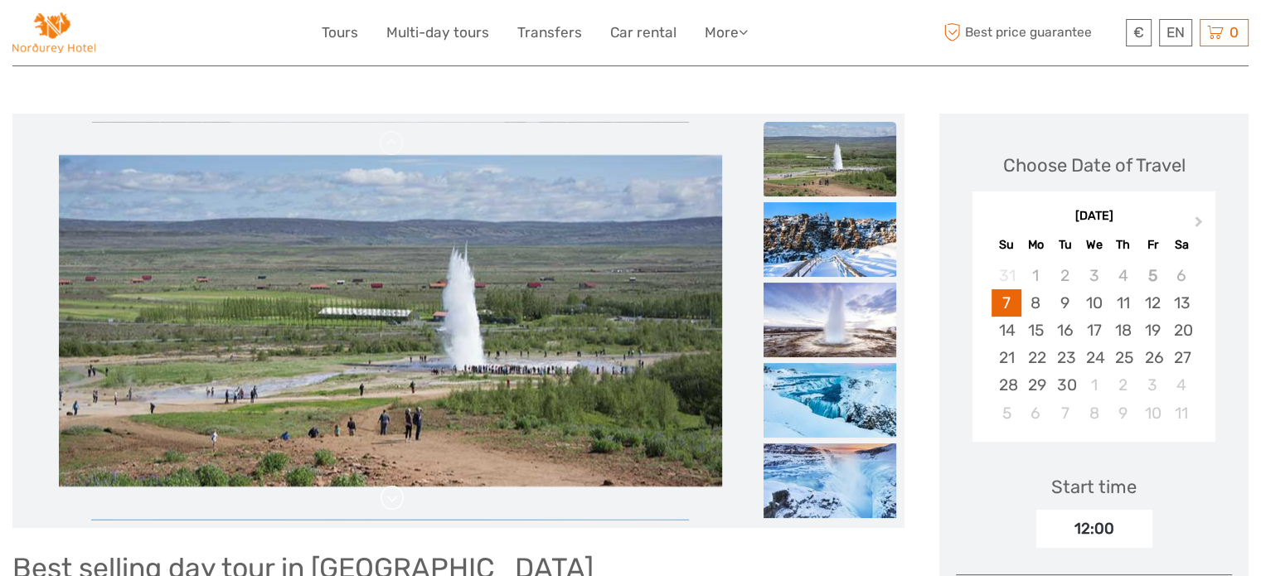
click at [390, 495] on link at bounding box center [392, 498] width 27 height 27
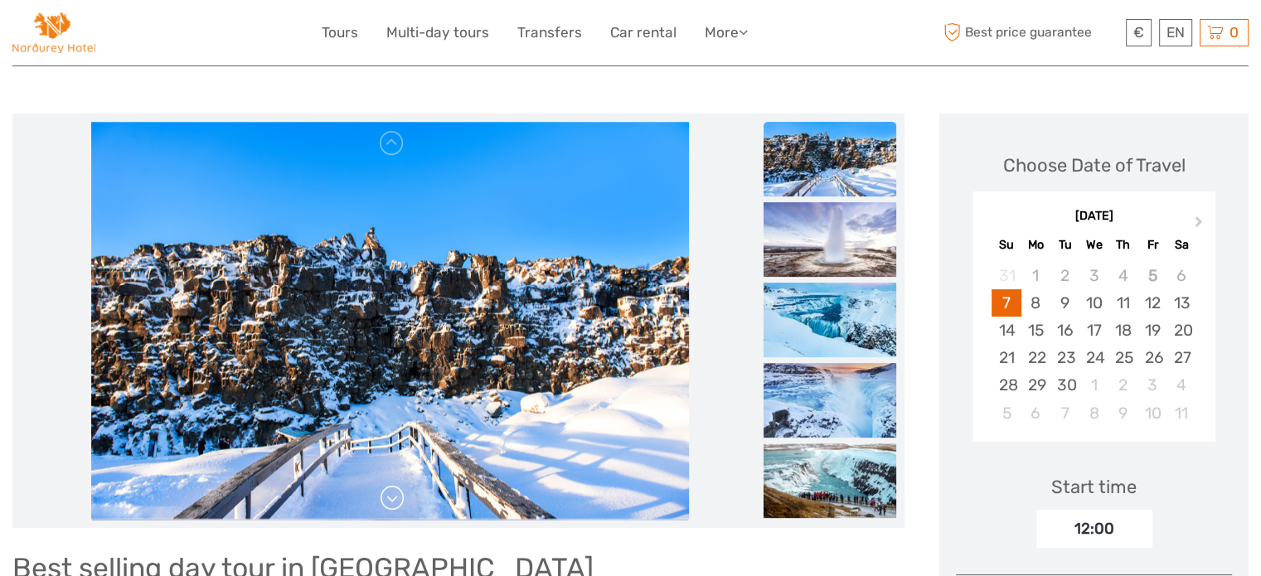
click at [390, 495] on link at bounding box center [392, 498] width 27 height 27
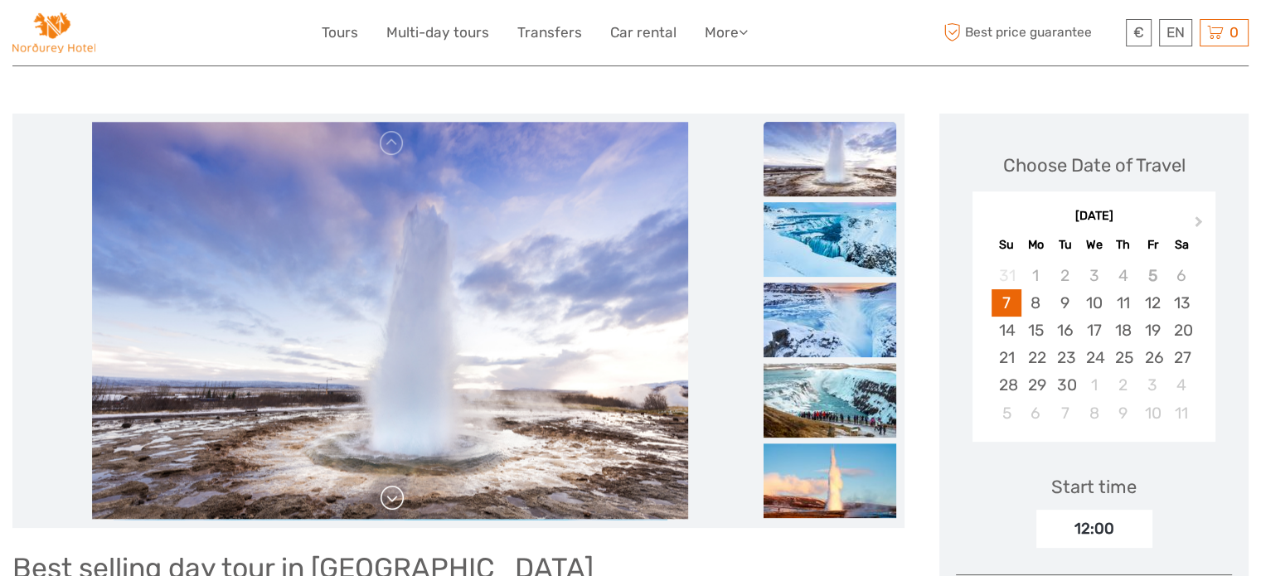
click at [390, 495] on link at bounding box center [392, 498] width 27 height 27
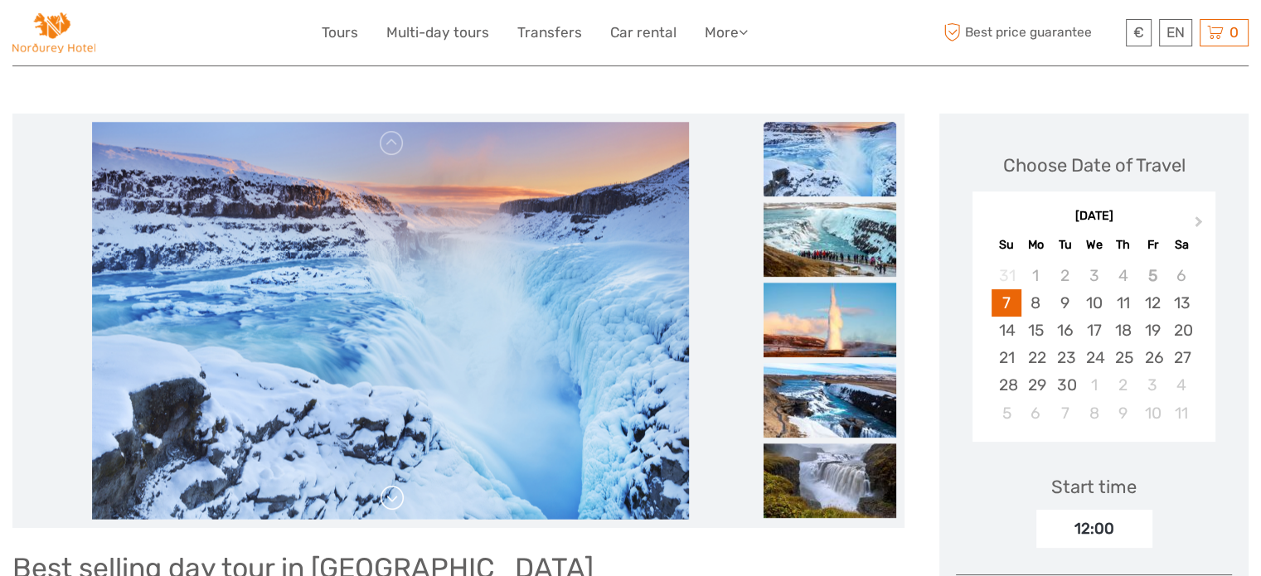
click at [390, 495] on link at bounding box center [392, 498] width 27 height 27
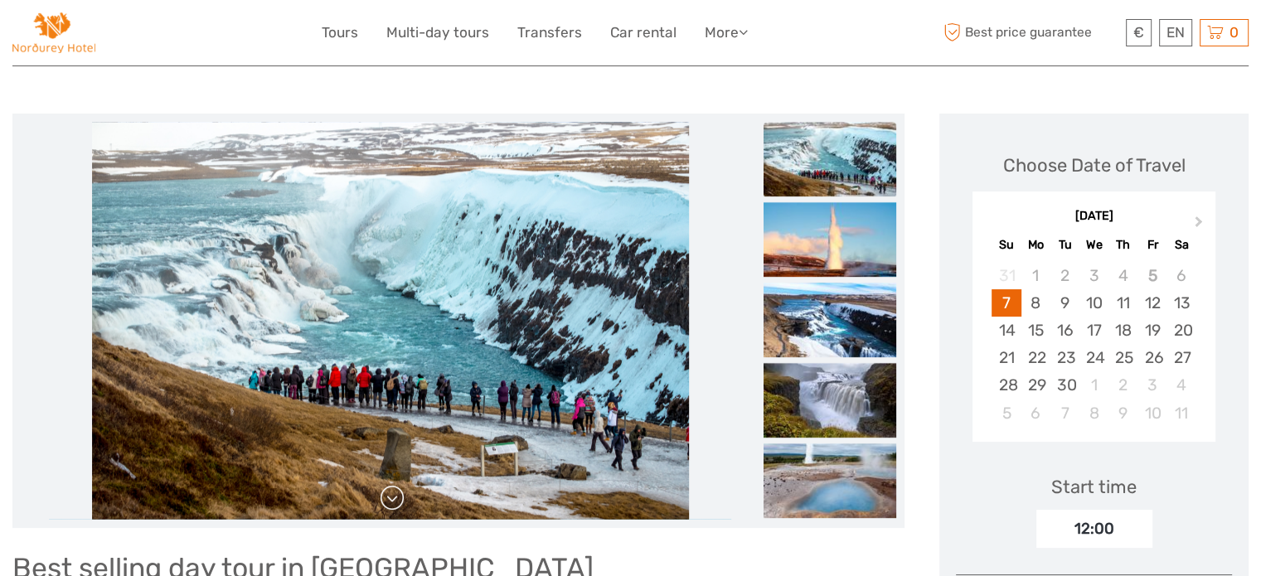
click at [390, 495] on link at bounding box center [392, 498] width 27 height 27
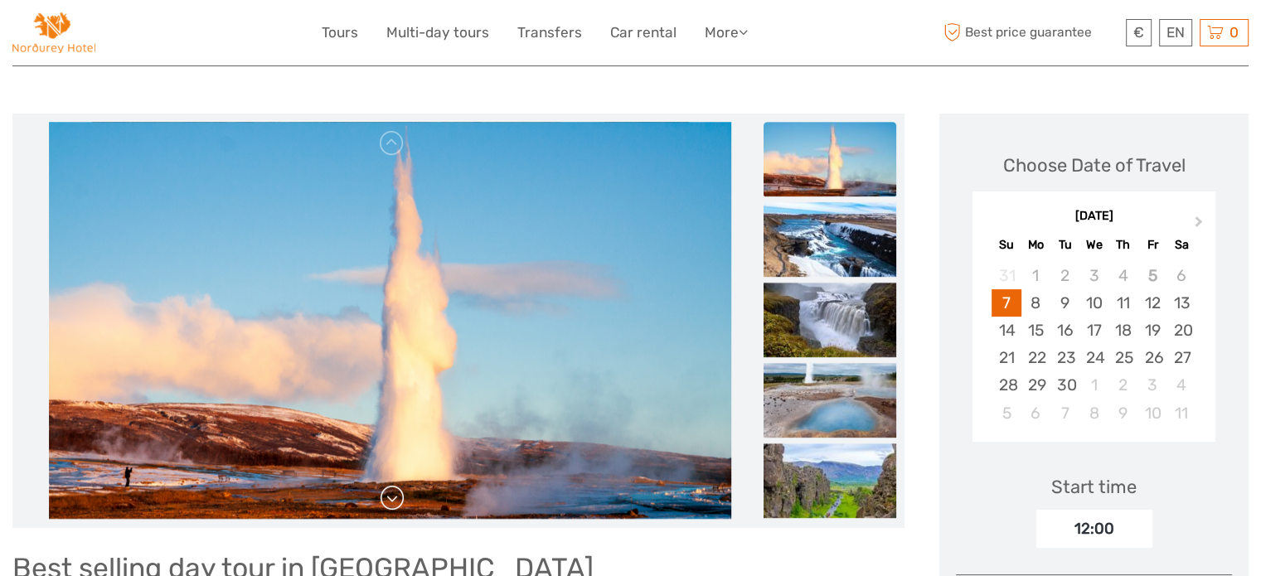
click at [390, 495] on link at bounding box center [392, 498] width 27 height 27
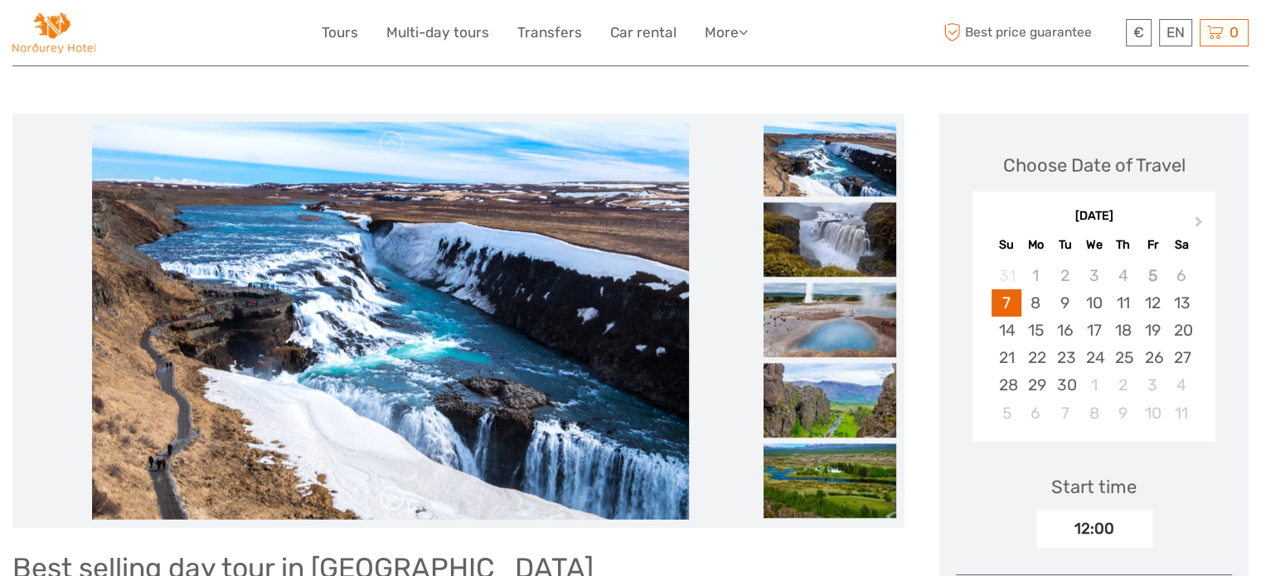
click at [390, 495] on link at bounding box center [392, 498] width 27 height 27
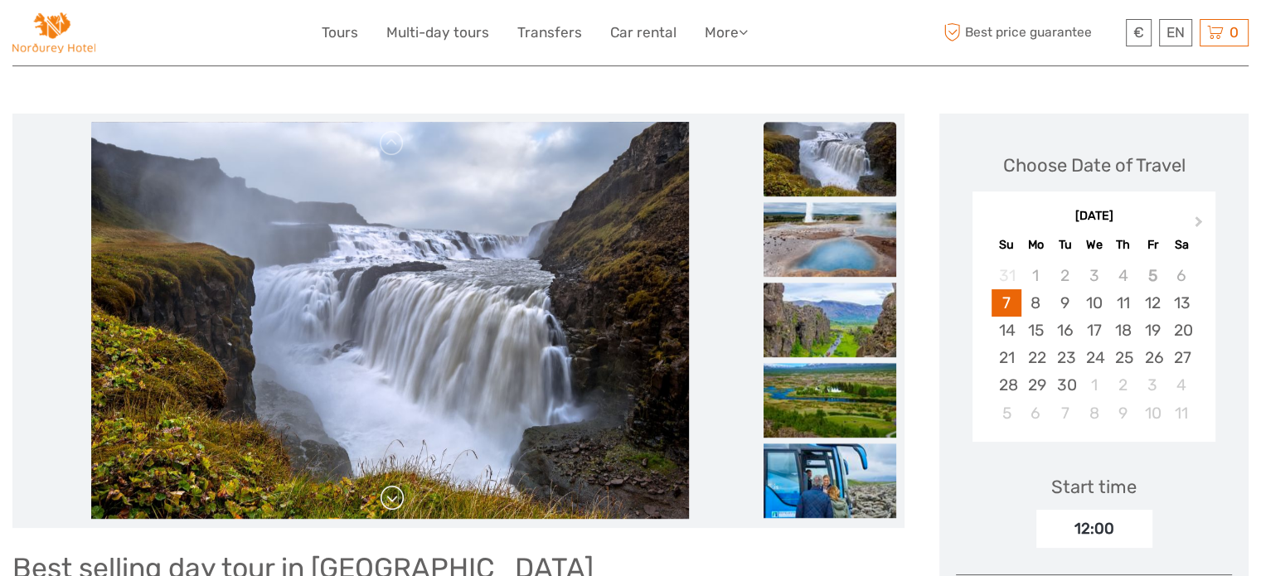
click at [390, 495] on link at bounding box center [392, 498] width 27 height 27
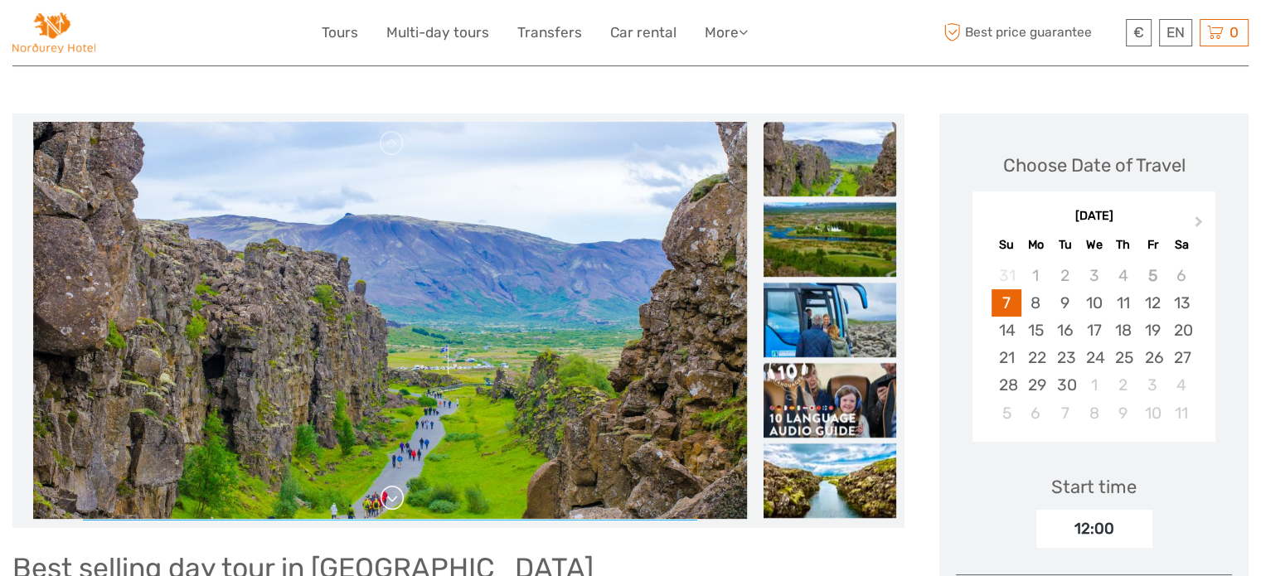
click at [390, 495] on link at bounding box center [392, 498] width 27 height 27
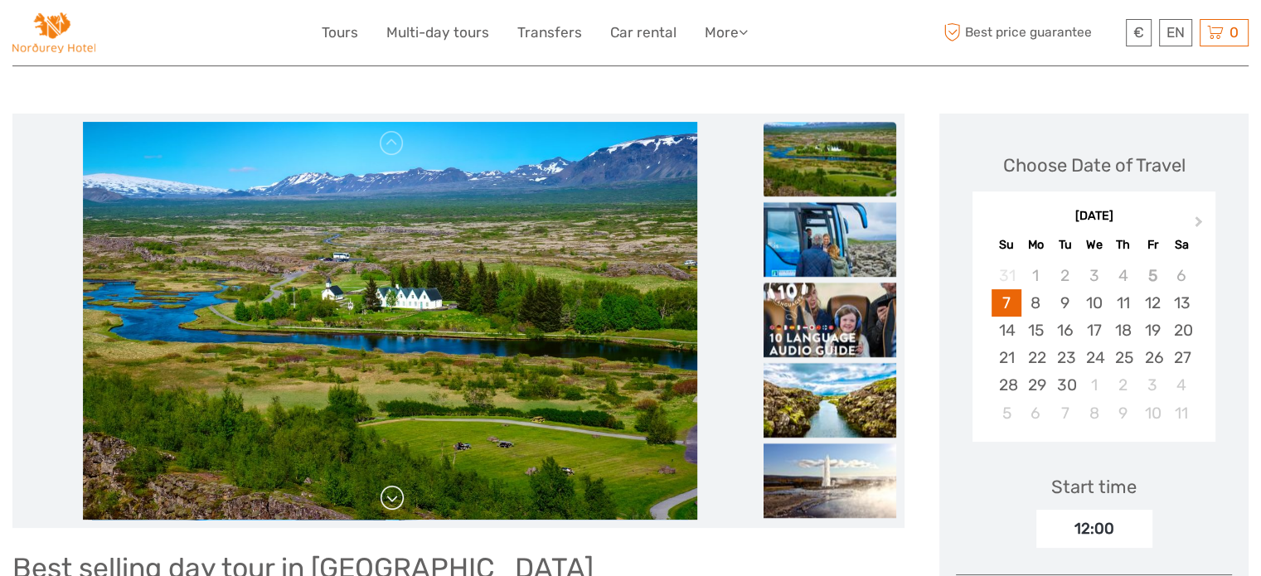
click at [390, 495] on link at bounding box center [392, 498] width 27 height 27
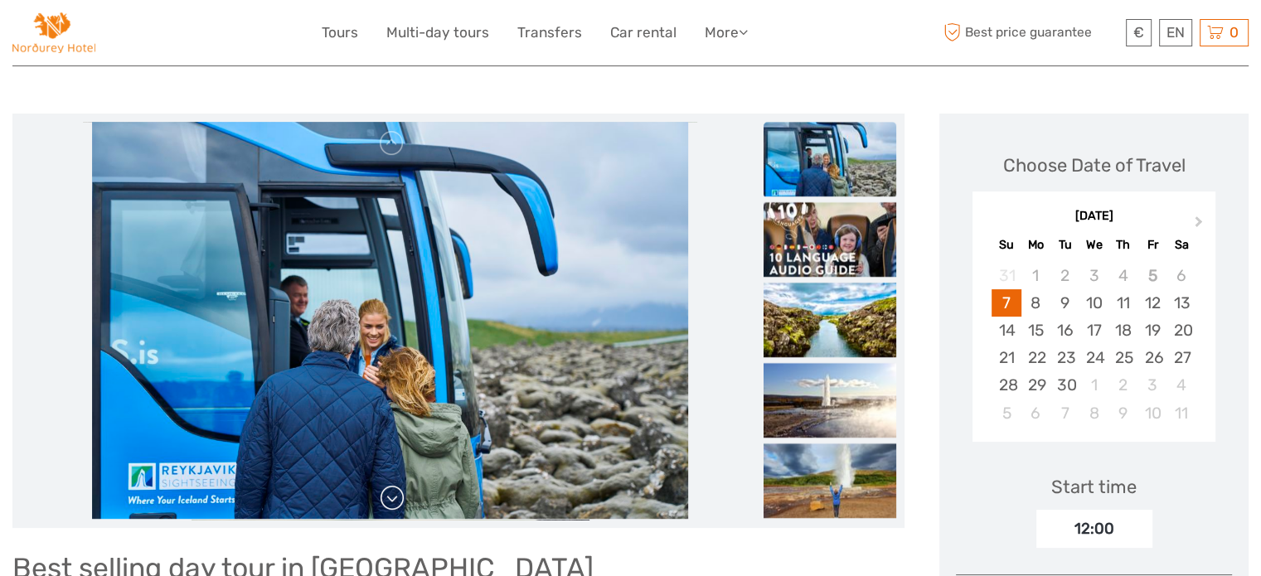
click at [390, 495] on link at bounding box center [392, 498] width 27 height 27
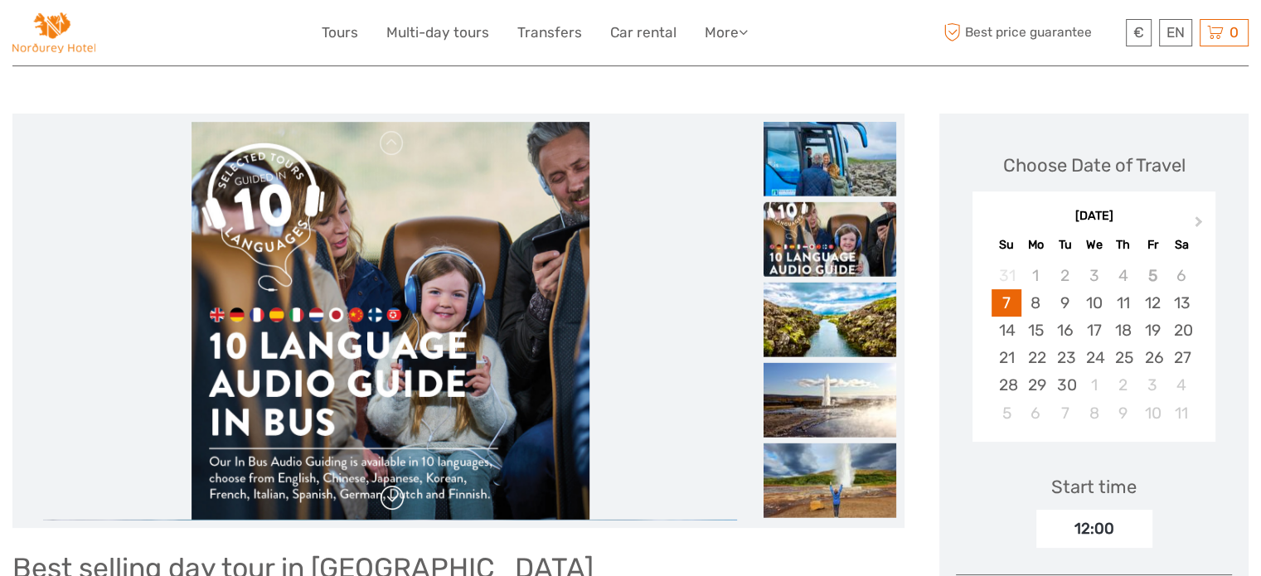
click at [390, 495] on link at bounding box center [392, 498] width 27 height 27
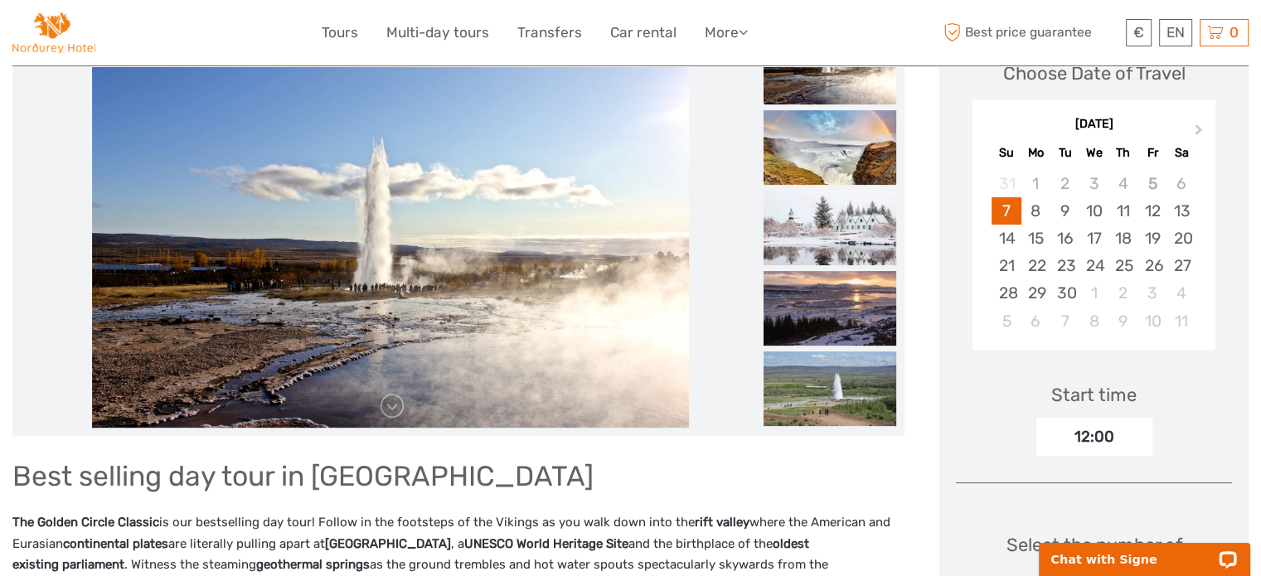
scroll to position [249, 0]
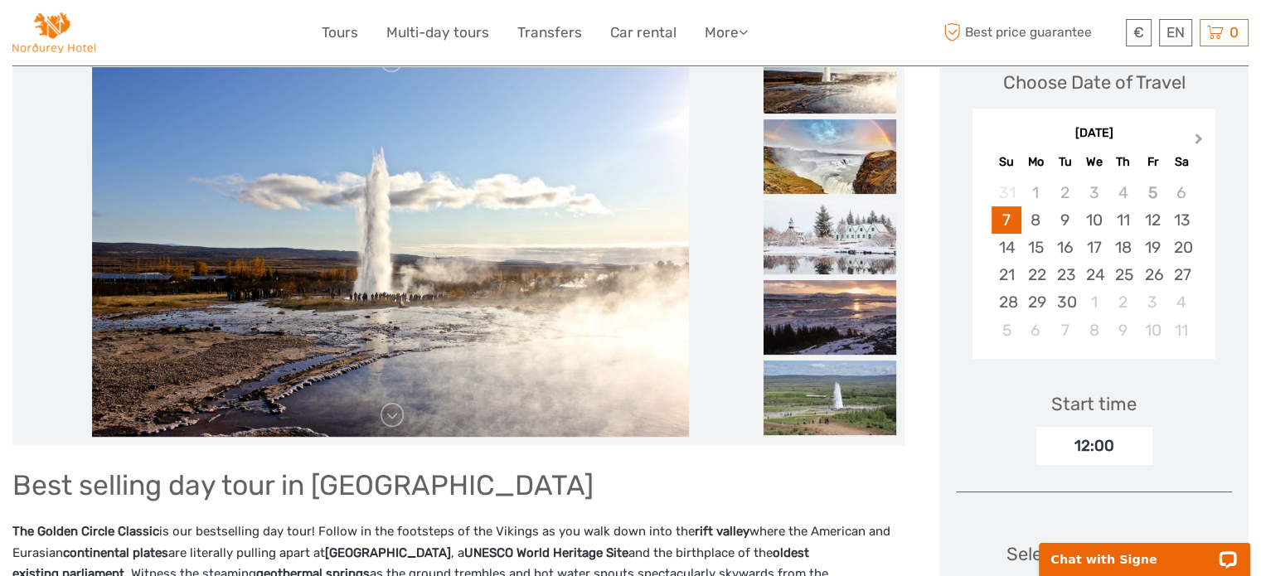
click at [1200, 135] on button "Next Month" at bounding box center [1200, 142] width 27 height 27
click at [1035, 247] on div "13" at bounding box center [1035, 247] width 29 height 27
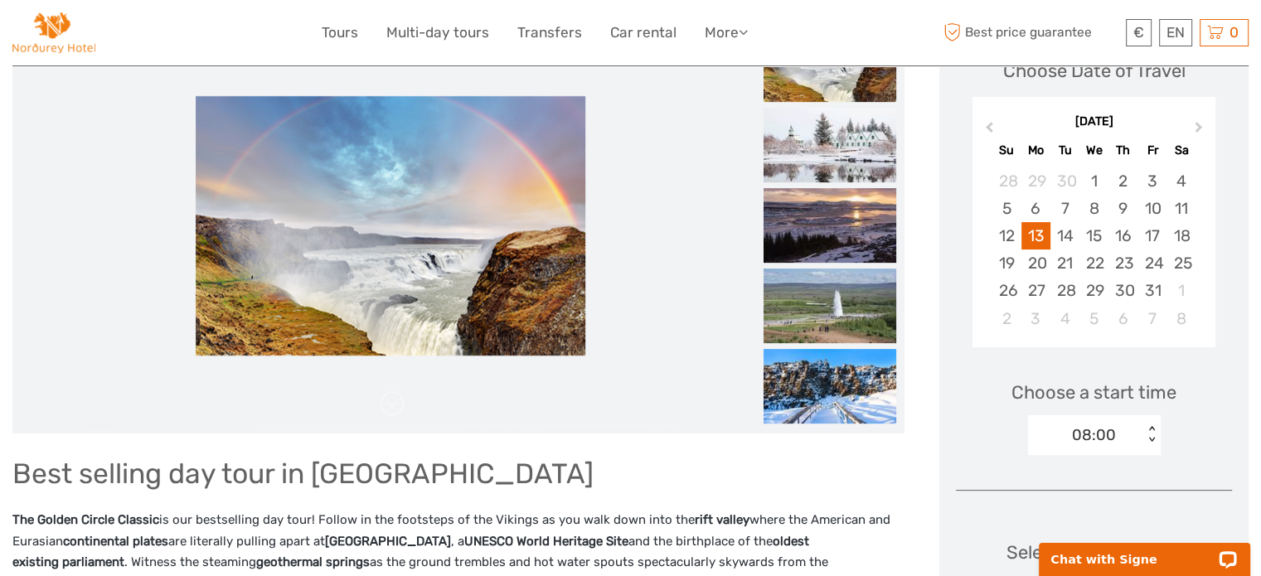
click at [1068, 447] on div "08:00 < >" at bounding box center [1094, 435] width 133 height 40
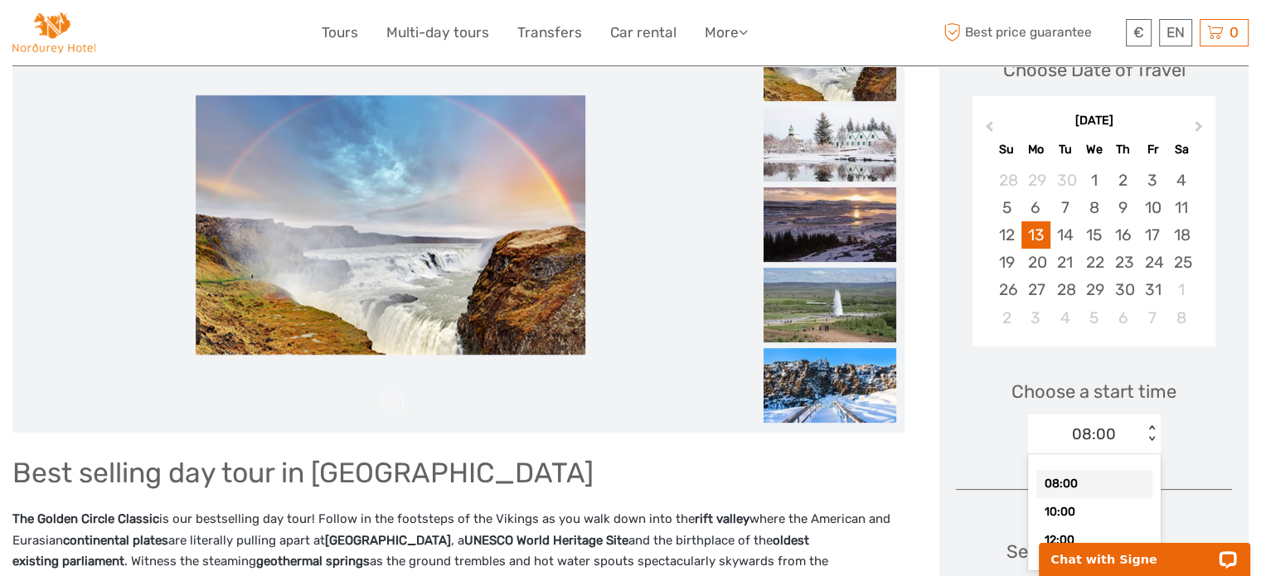
click at [1067, 483] on div "08:00" at bounding box center [1094, 484] width 116 height 28
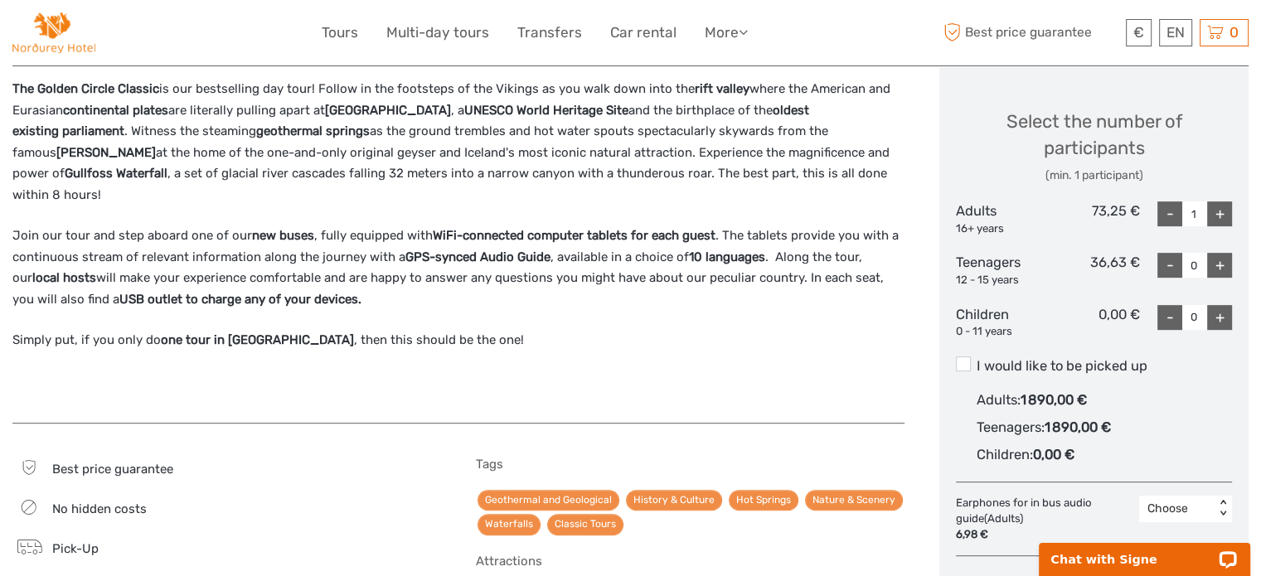
scroll to position [746, 0]
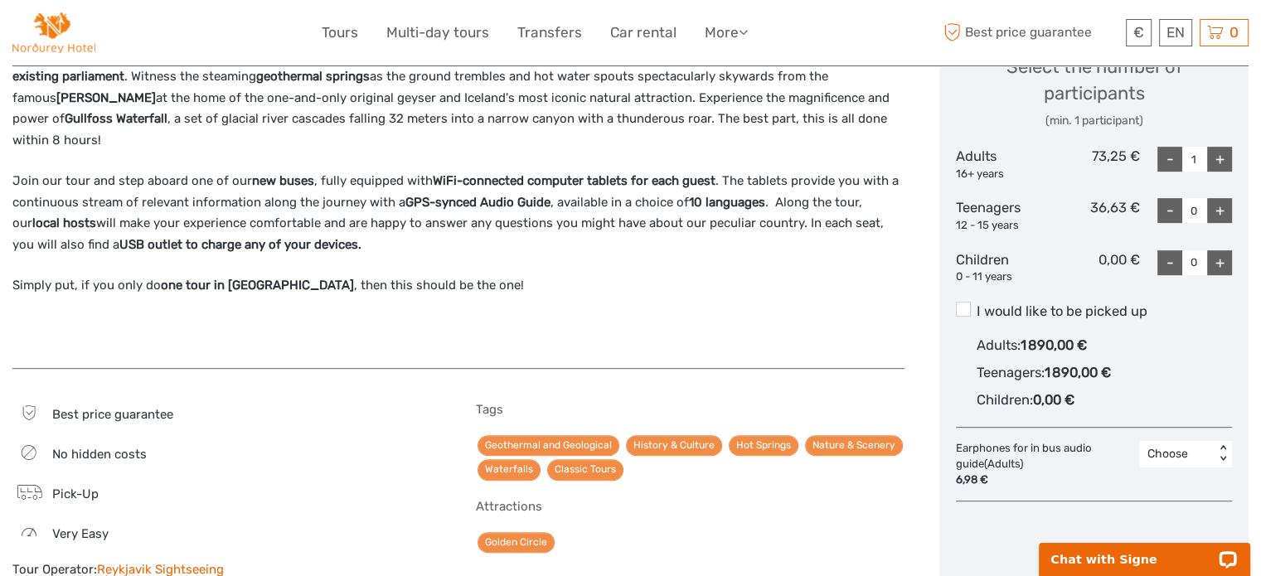
click at [1225, 156] on div "+" at bounding box center [1219, 159] width 25 height 25
type input "2"
click at [964, 306] on span at bounding box center [963, 309] width 15 height 15
click at [976, 305] on input "I would like to be picked up" at bounding box center [976, 305] width 0 height 0
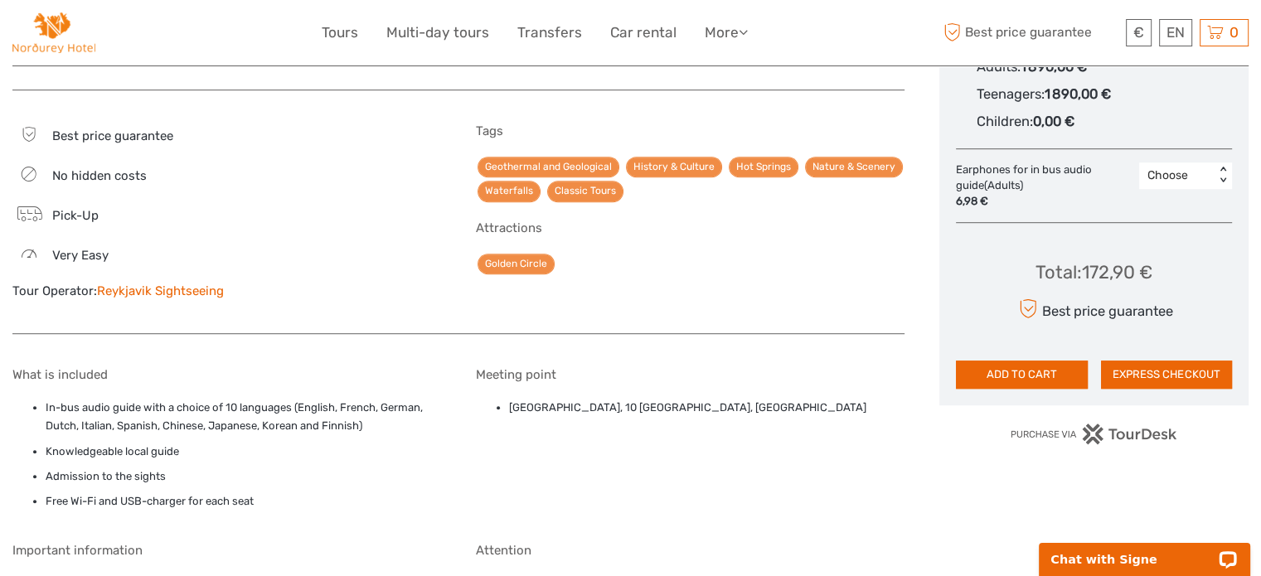
scroll to position [978, 0]
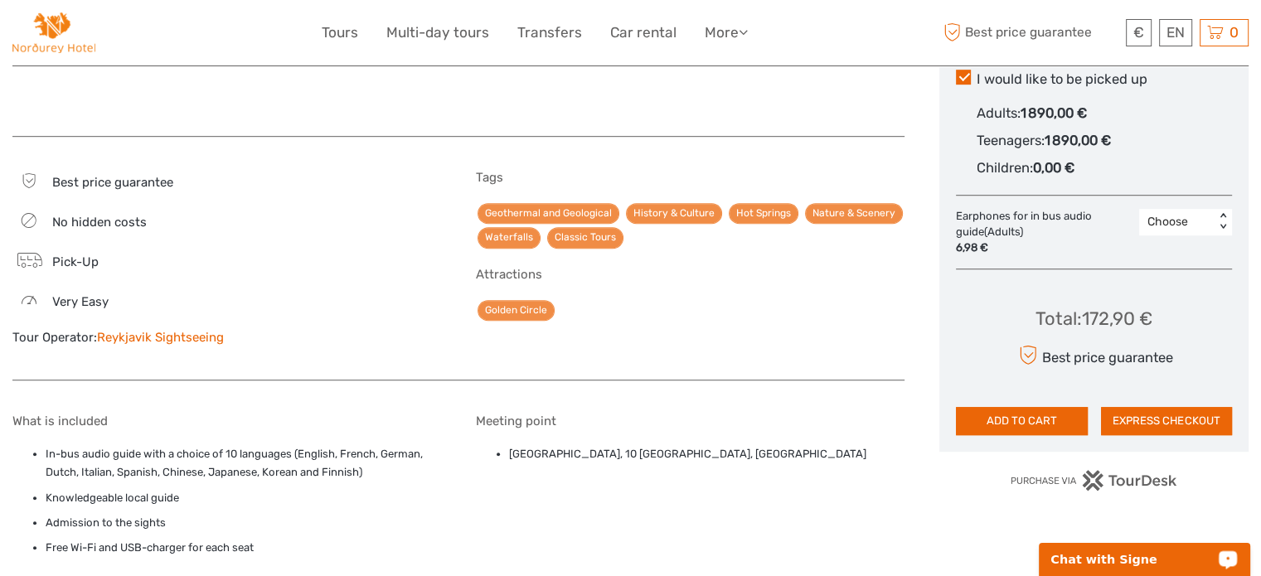
click at [1090, 559] on p "Chat with Signe" at bounding box center [1133, 559] width 164 height 13
click at [149, 332] on link "Reykjavik Sightseeing" at bounding box center [160, 337] width 127 height 15
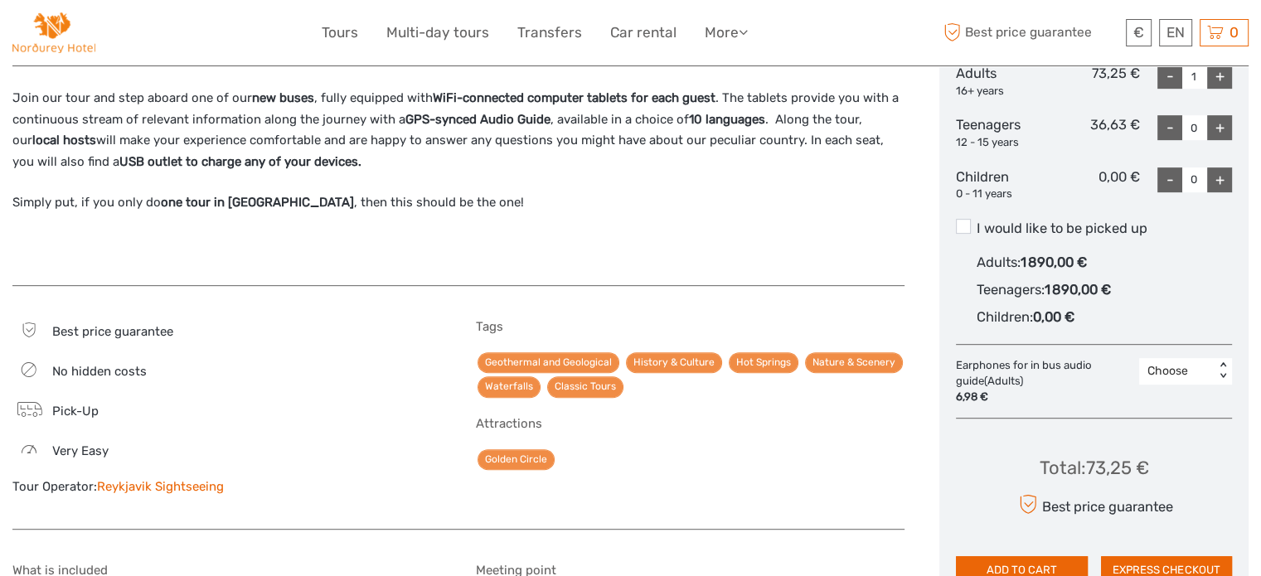
scroll to position [580, 0]
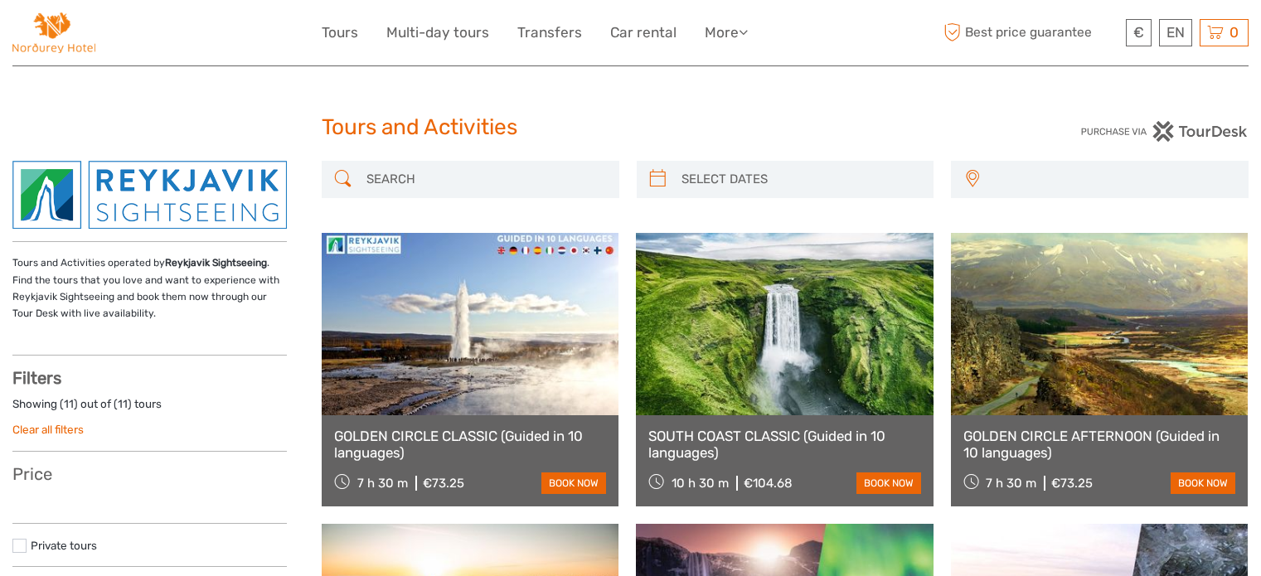
select select
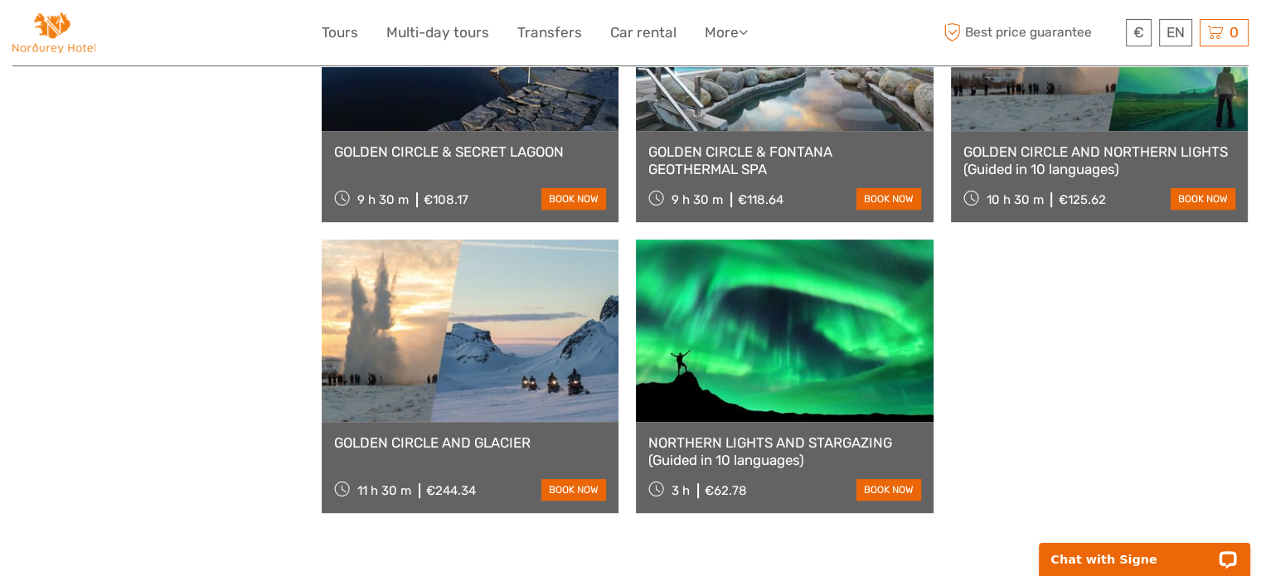
scroll to position [995, 0]
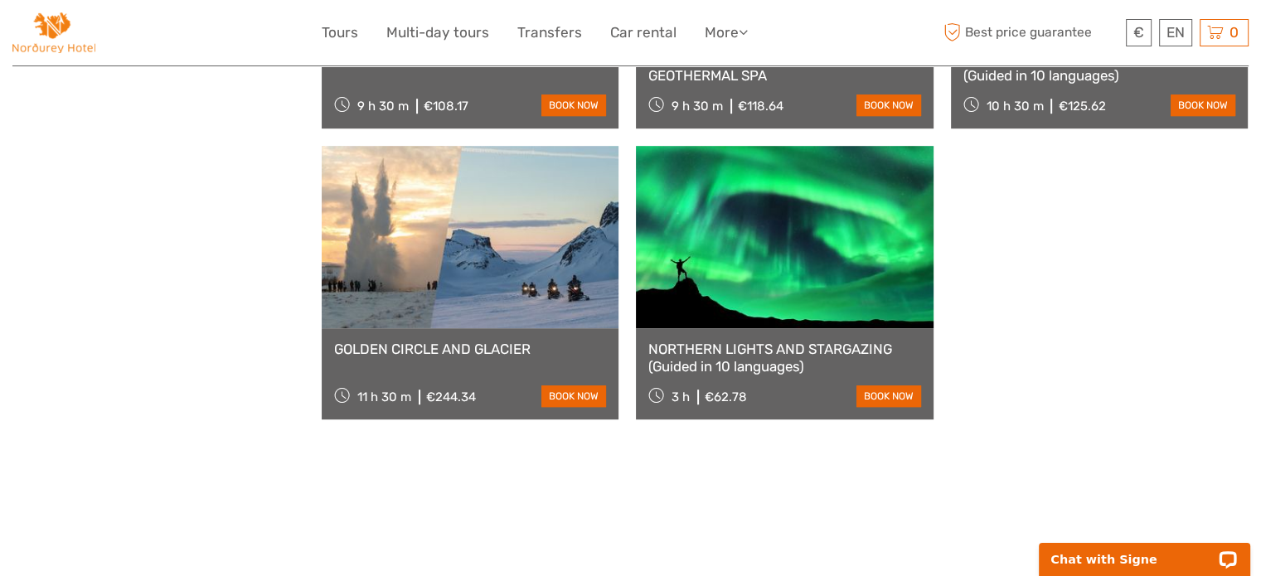
click at [759, 351] on link "NORTHERN LIGHTS AND STARGAZING (Guided in 10 languages)" at bounding box center [784, 358] width 272 height 34
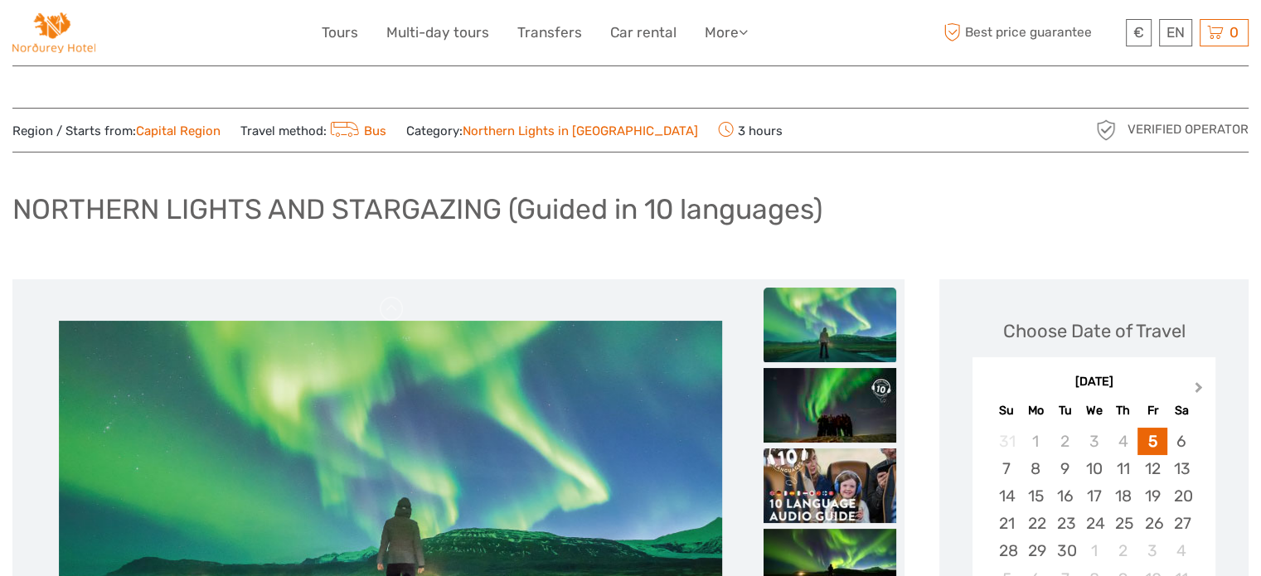
click at [1198, 384] on span "Next Month" at bounding box center [1198, 391] width 0 height 24
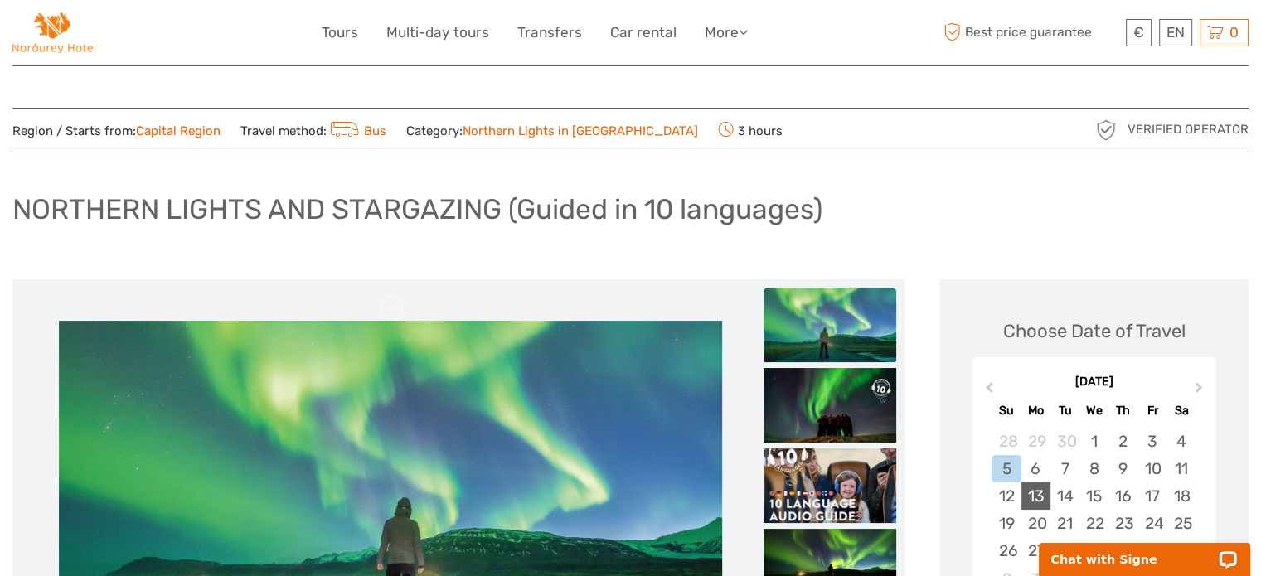
click at [1031, 498] on div "13" at bounding box center [1035, 495] width 29 height 27
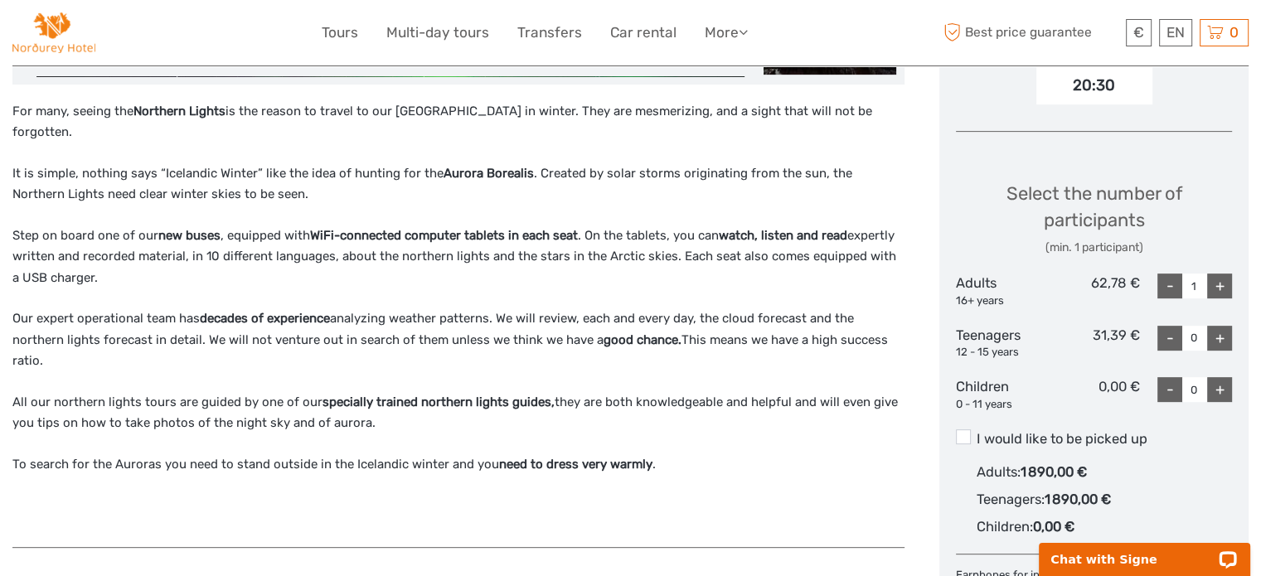
scroll to position [663, 0]
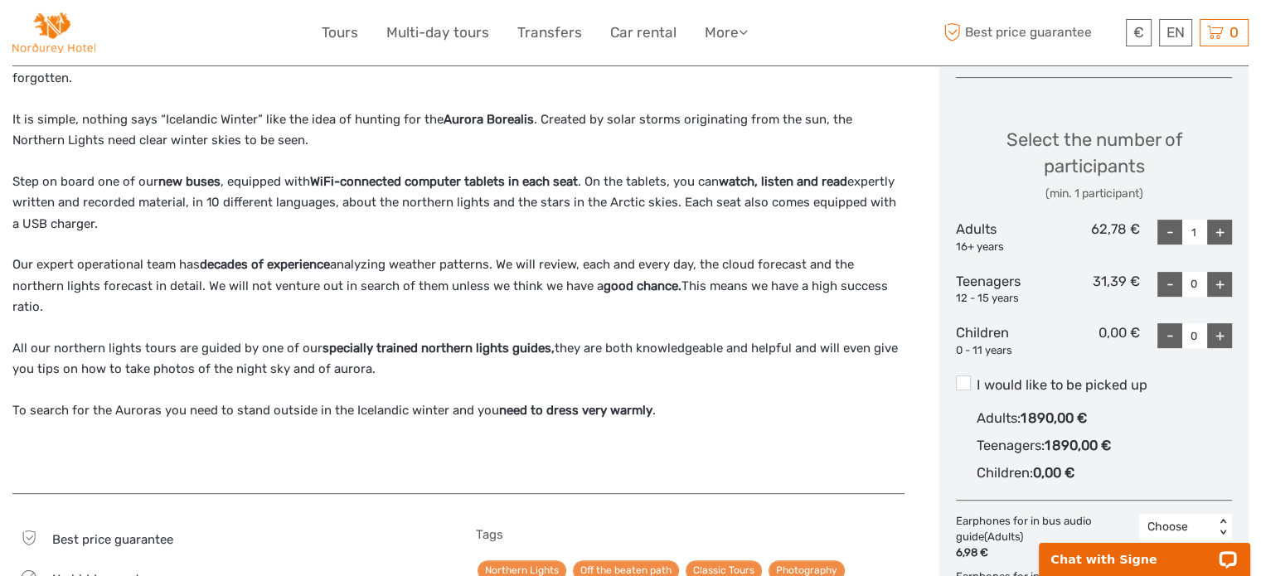
click at [1215, 234] on div "+" at bounding box center [1219, 232] width 25 height 25
type input "2"
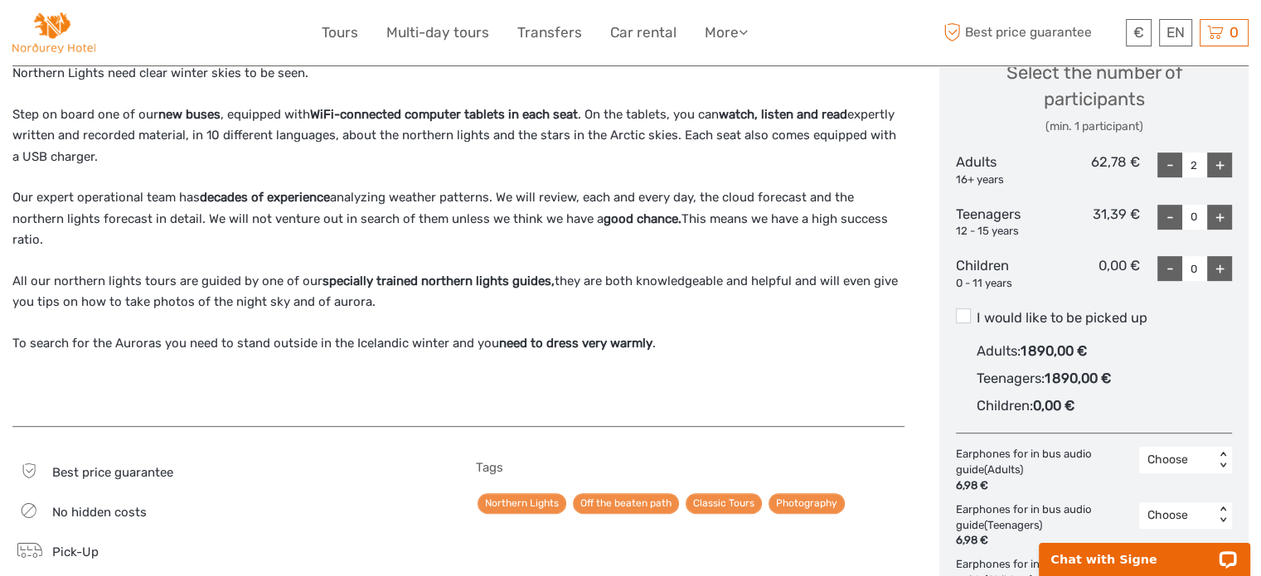
scroll to position [829, 0]
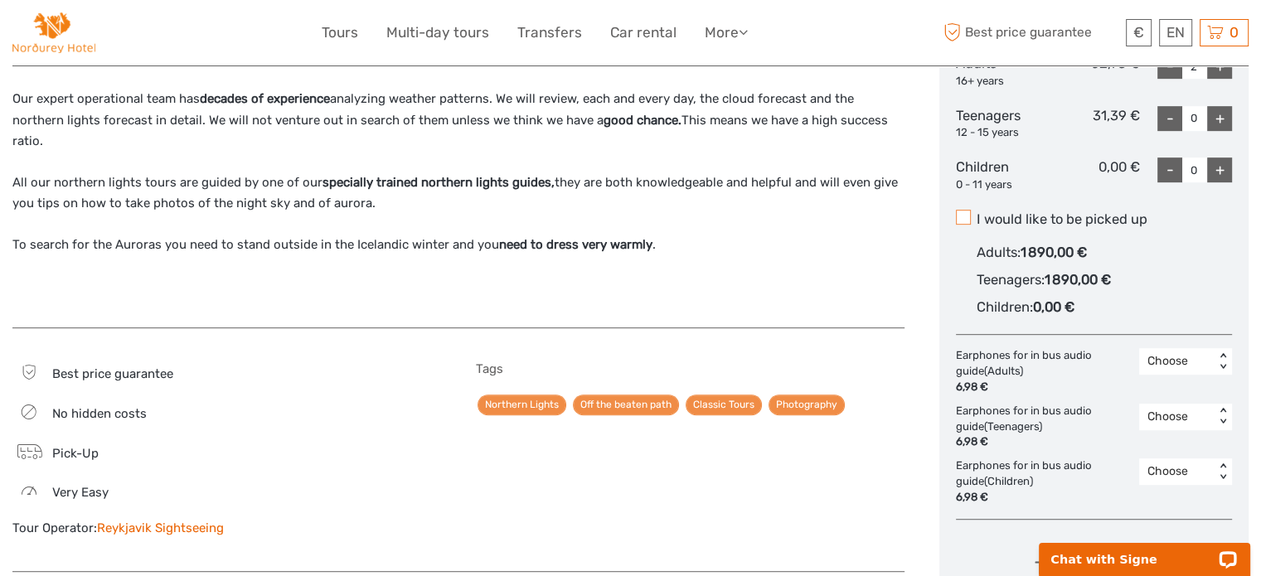
click at [965, 216] on span at bounding box center [963, 217] width 15 height 15
click at [976, 213] on input "I would like to be picked up" at bounding box center [976, 213] width 0 height 0
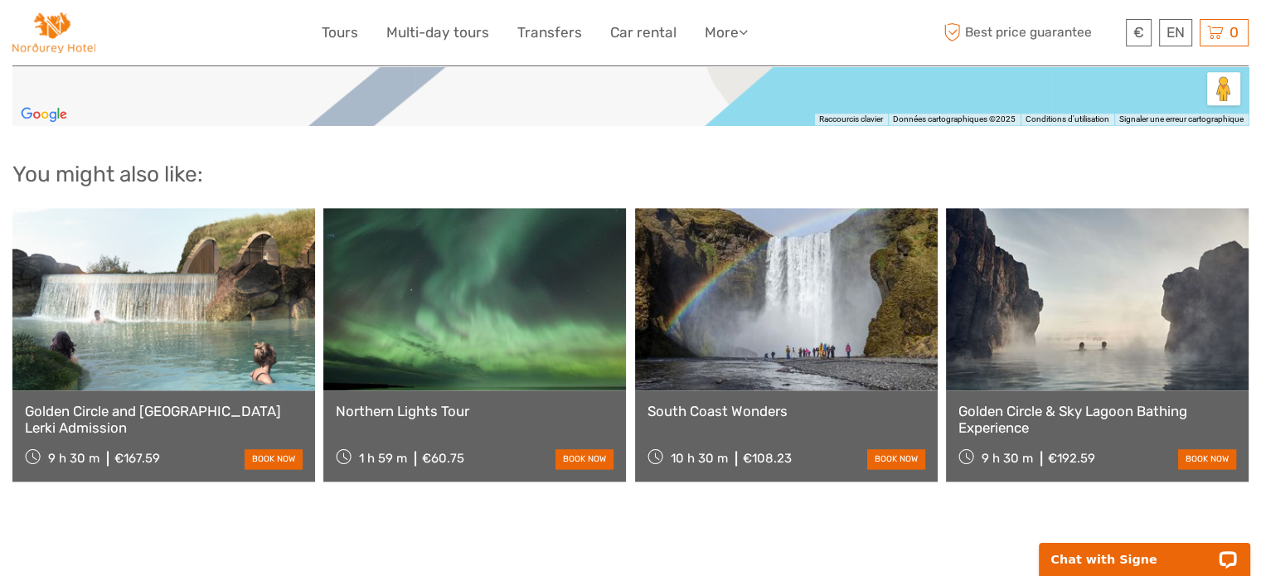
scroll to position [2238, 0]
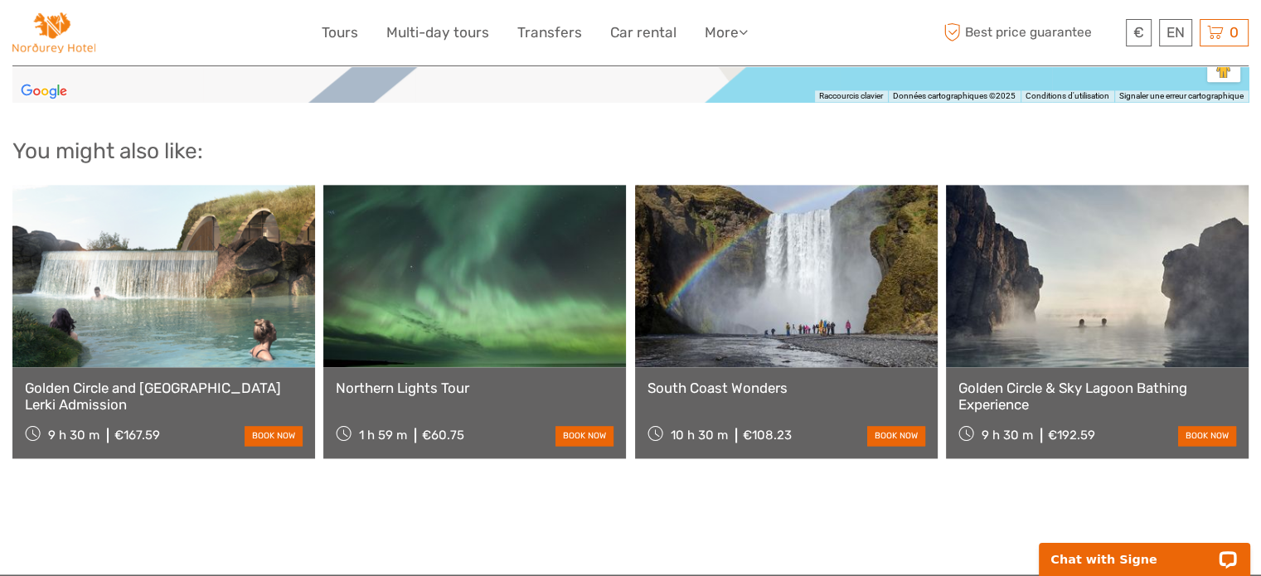
click at [430, 380] on link "Northern Lights Tour" at bounding box center [475, 388] width 278 height 17
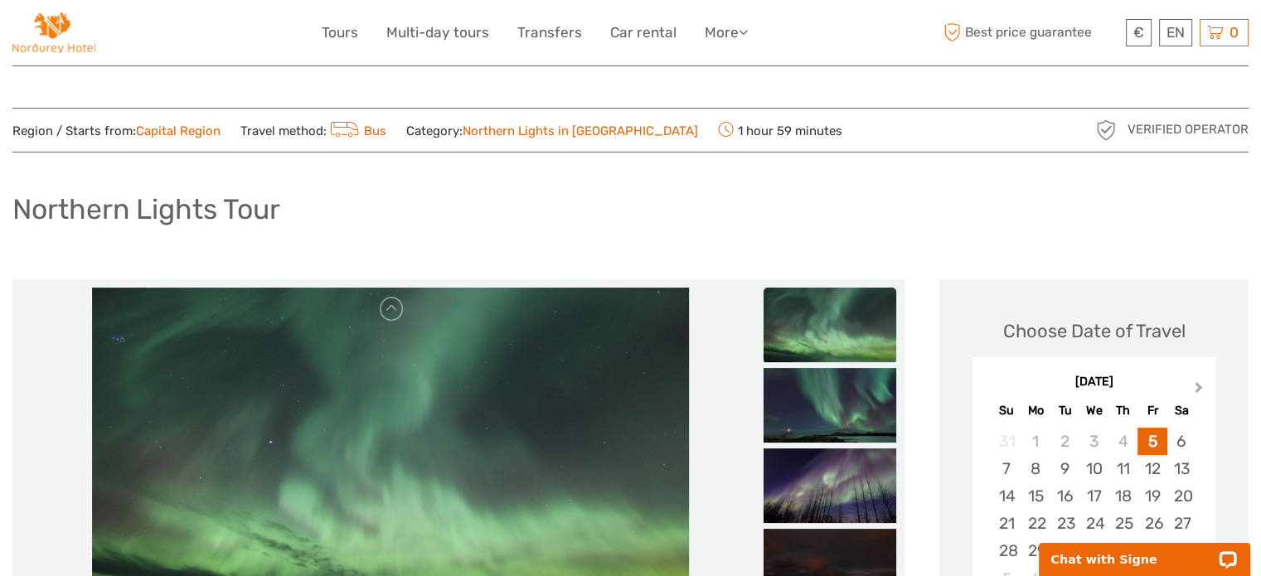
click at [1198, 387] on span "Next Month" at bounding box center [1198, 391] width 0 height 24
click at [1001, 496] on div "12" at bounding box center [1005, 495] width 29 height 27
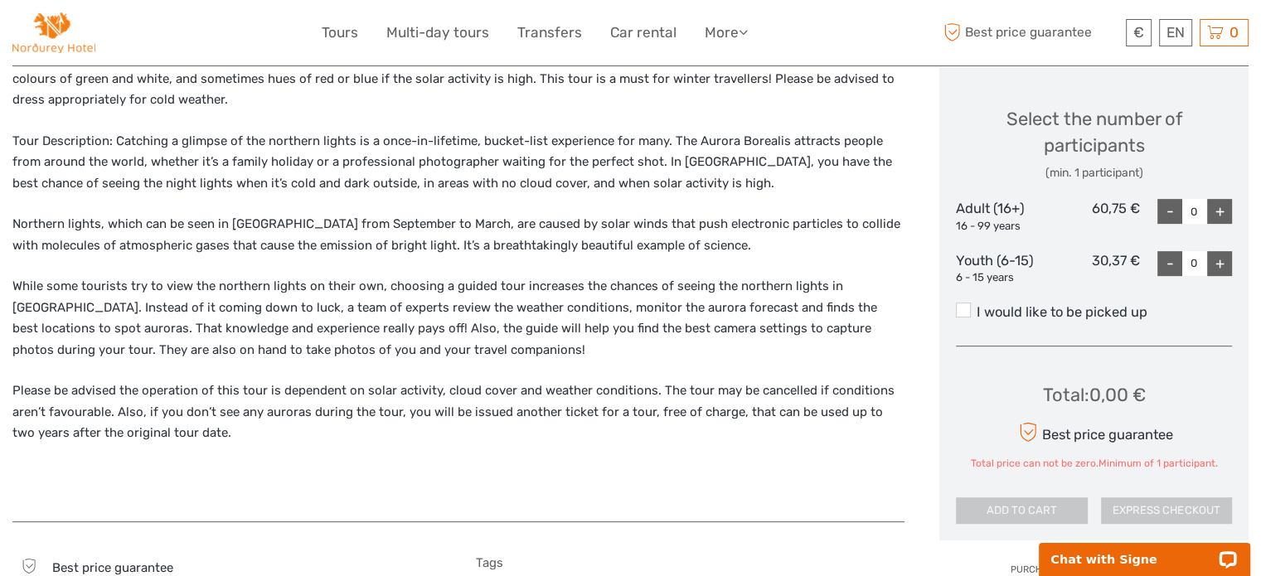
scroll to position [746, 0]
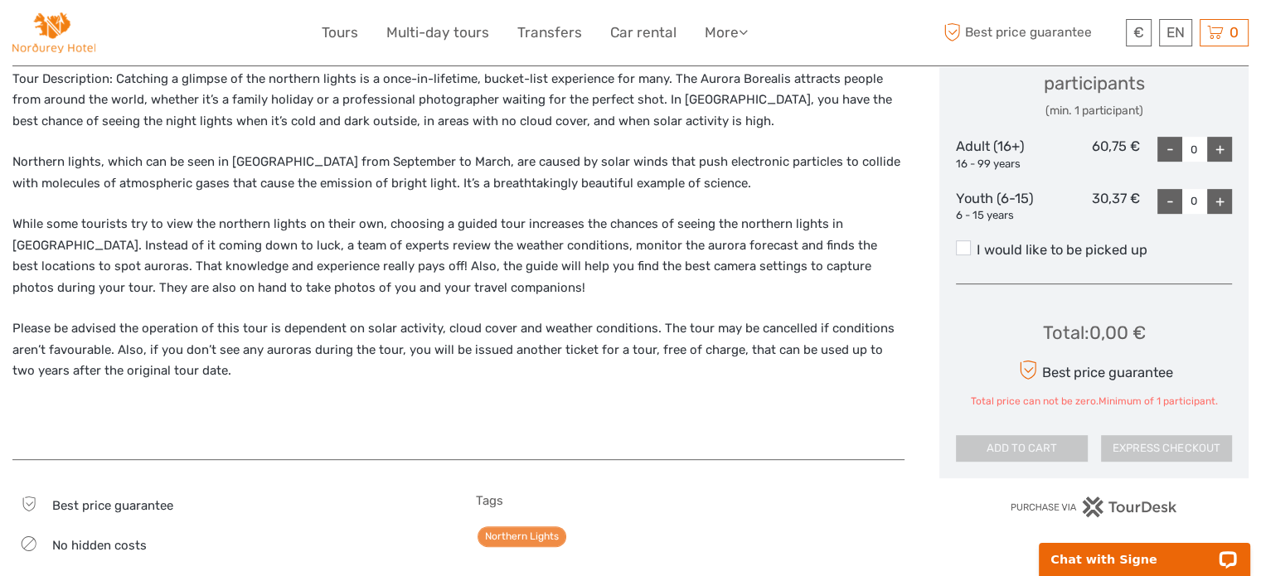
click at [1217, 150] on div "+" at bounding box center [1219, 149] width 25 height 25
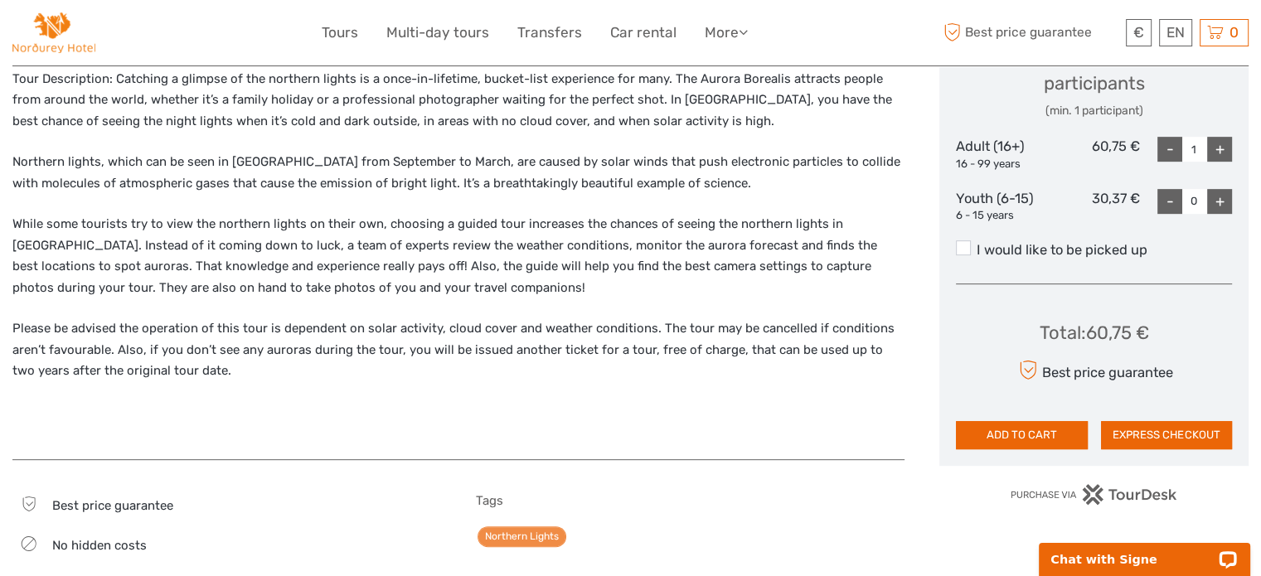
click at [1217, 150] on div "+" at bounding box center [1219, 149] width 25 height 25
type input "2"
click at [964, 249] on span at bounding box center [963, 247] width 15 height 15
click at [976, 244] on input "I would like to be picked up" at bounding box center [976, 244] width 0 height 0
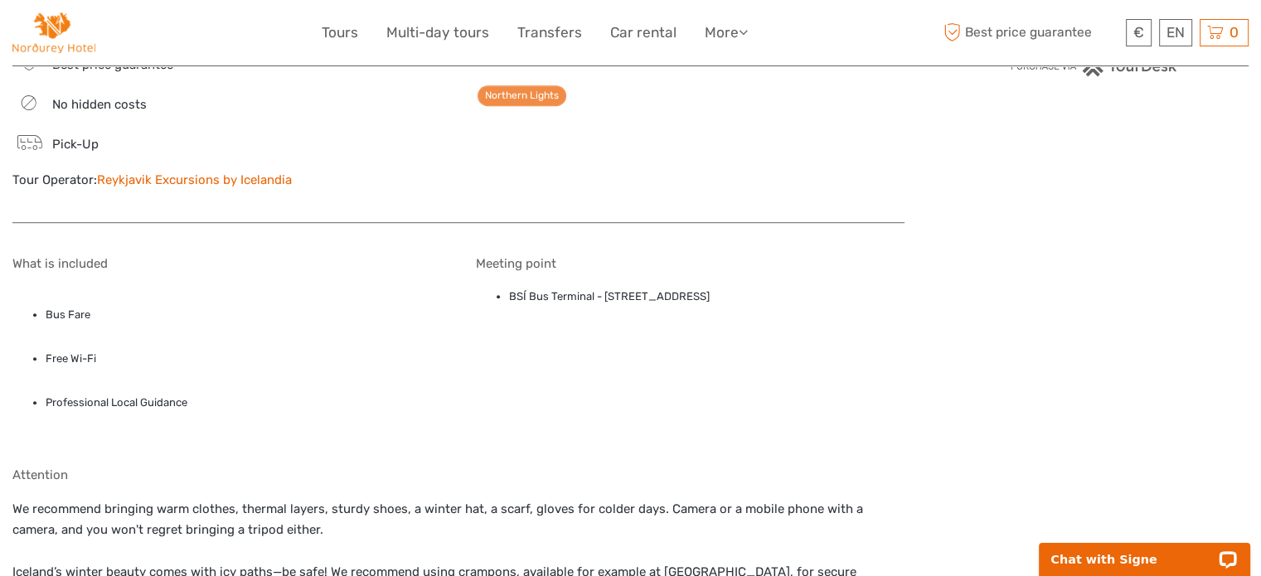
scroll to position [1243, 0]
